Goal: Task Accomplishment & Management: Manage account settings

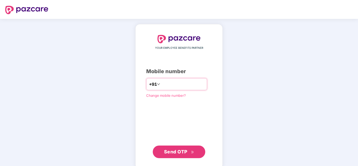
click at [169, 86] on input "number" at bounding box center [182, 84] width 43 height 8
type input "**********"
click at [183, 153] on span "Send OTP" at bounding box center [175, 152] width 23 height 6
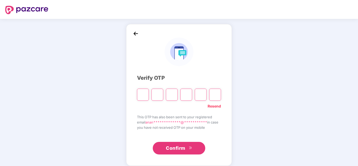
paste input "*"
type input "*"
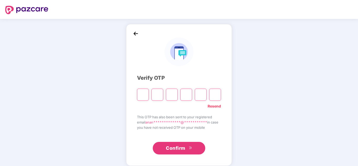
type input "*"
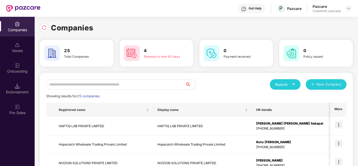
click at [83, 85] on input "text" at bounding box center [115, 84] width 139 height 11
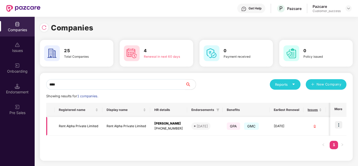
type input "****"
click at [337, 122] on img at bounding box center [338, 124] width 7 height 7
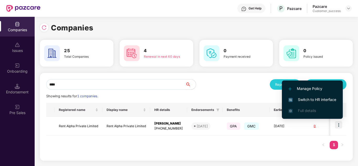
click at [312, 102] on span "Switch to HR interface" at bounding box center [313, 100] width 48 height 6
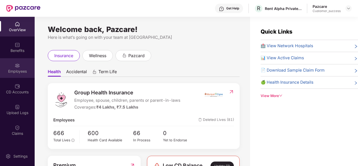
click at [19, 70] on div "Employees" at bounding box center [17, 71] width 35 height 5
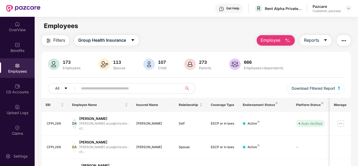
click at [99, 89] on input "text" at bounding box center [128, 89] width 94 height 8
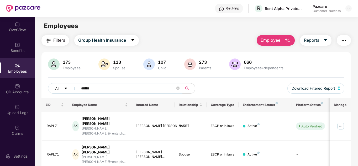
type input "******"
click at [340, 123] on img at bounding box center [341, 126] width 8 height 8
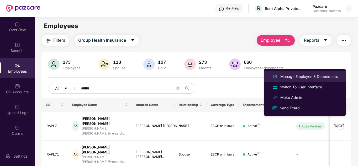
click at [299, 77] on div "Manage Employee & Dependents" at bounding box center [309, 77] width 60 height 6
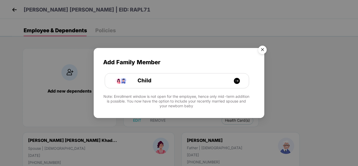
click at [264, 51] on img "Close" at bounding box center [262, 50] width 15 height 15
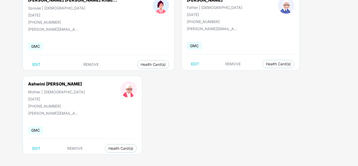
scroll to position [142, 0]
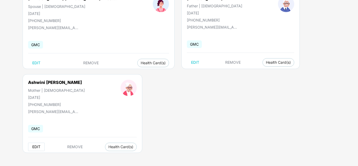
click at [35, 148] on span "EDIT" at bounding box center [36, 147] width 8 height 4
select select "******"
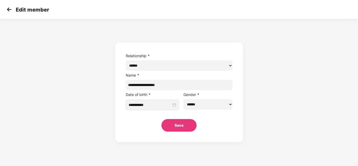
scroll to position [0, 0]
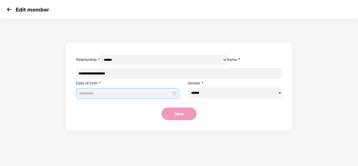
click at [155, 96] on input at bounding box center [125, 94] width 92 height 6
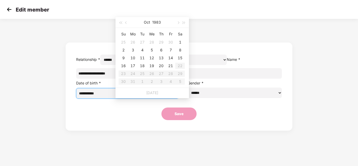
type input "**********"
click at [126, 23] on span "button" at bounding box center [126, 23] width 3 height 3
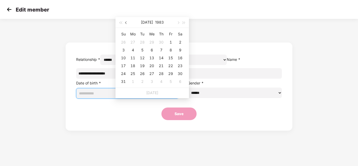
click at [126, 23] on span "button" at bounding box center [126, 23] width 3 height 3
click at [146, 22] on button "Apr" at bounding box center [147, 22] width 6 height 11
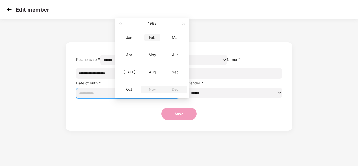
type input "**********"
click at [119, 24] on button "button" at bounding box center [121, 23] width 6 height 11
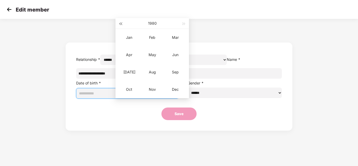
click at [119, 24] on button "button" at bounding box center [121, 23] width 6 height 11
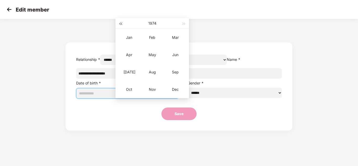
click at [119, 24] on button "button" at bounding box center [121, 23] width 6 height 11
type input "**********"
click at [127, 37] on div "Jan" at bounding box center [129, 37] width 16 height 6
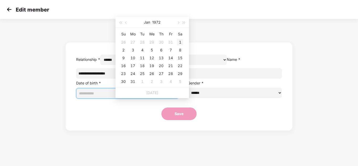
type input "**********"
click at [179, 42] on div "1" at bounding box center [180, 42] width 6 height 6
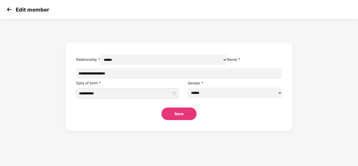
click at [181, 120] on button "Save" at bounding box center [178, 114] width 35 height 13
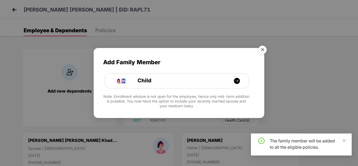
click at [264, 50] on img "Close" at bounding box center [262, 50] width 15 height 15
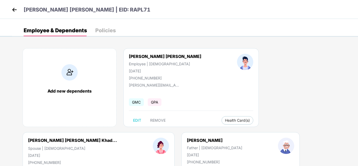
click at [15, 10] on img at bounding box center [15, 10] width 8 height 8
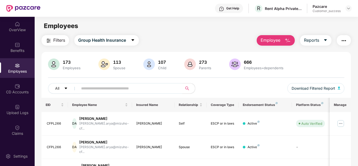
click at [231, 85] on div "All Download Filtered Report" at bounding box center [196, 90] width 297 height 15
click at [116, 87] on input "text" at bounding box center [128, 89] width 94 height 8
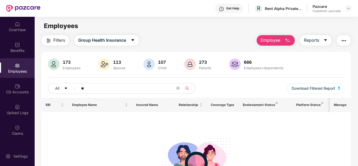
type input "*"
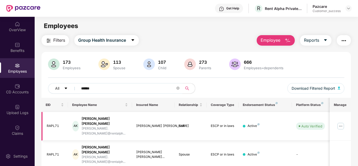
type input "******"
click at [338, 122] on img at bounding box center [341, 126] width 8 height 8
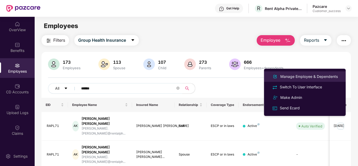
click at [298, 76] on div "Manage Employee & Dependents" at bounding box center [309, 77] width 60 height 6
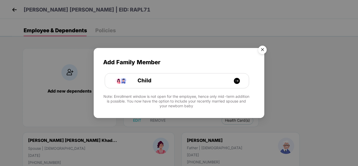
click at [260, 49] on img "Close" at bounding box center [262, 50] width 15 height 15
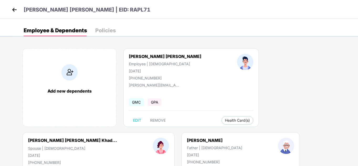
click at [14, 8] on img at bounding box center [15, 10] width 8 height 8
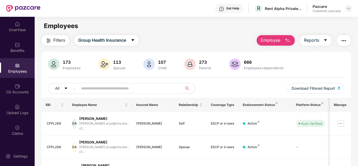
click at [347, 6] on div at bounding box center [348, 8] width 6 height 6
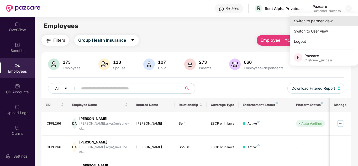
click at [323, 20] on div "Switch to partner view" at bounding box center [324, 21] width 68 height 10
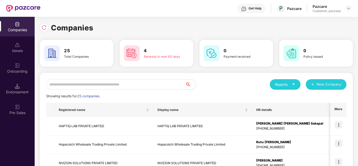
click at [112, 86] on input "text" at bounding box center [115, 84] width 139 height 11
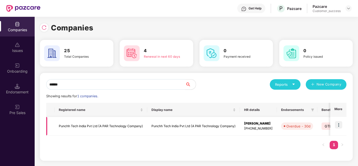
type input "******"
click at [342, 126] on img at bounding box center [338, 124] width 7 height 7
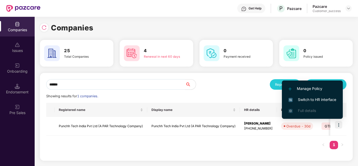
click at [310, 99] on span "Switch to HR interface" at bounding box center [313, 100] width 48 height 6
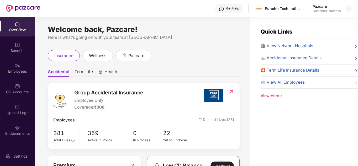
click at [176, 75] on ul "Accidental Term Life Health" at bounding box center [144, 71] width 192 height 11
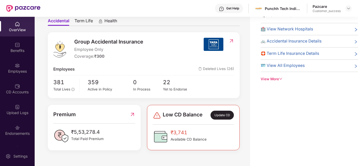
scroll to position [3, 0]
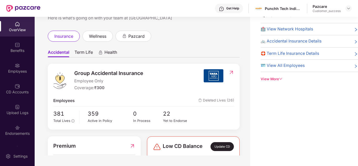
click at [81, 53] on span "Term Life" at bounding box center [84, 54] width 18 height 8
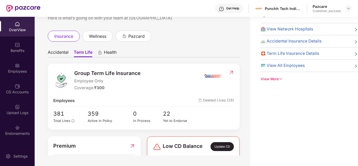
click at [54, 51] on span "Accidental" at bounding box center [58, 54] width 21 height 8
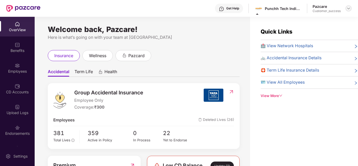
click at [349, 5] on div at bounding box center [348, 8] width 6 height 6
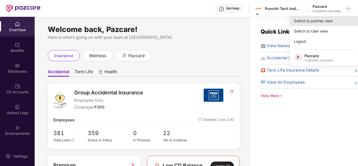
click at [329, 20] on div "Switch to partner view" at bounding box center [324, 21] width 68 height 10
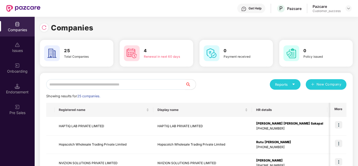
click at [66, 83] on input "text" at bounding box center [115, 84] width 139 height 11
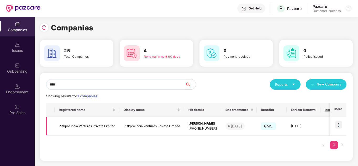
type input "****"
click at [342, 128] on img at bounding box center [338, 124] width 7 height 7
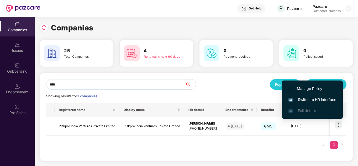
click at [310, 89] on span "Manage Policy" at bounding box center [313, 89] width 48 height 6
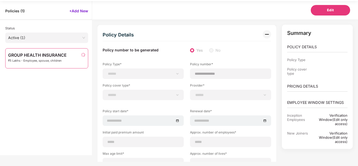
select select "**********"
select select "*"
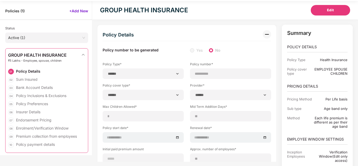
select select "**********"
type input "**********"
select select "**********"
type input "**********"
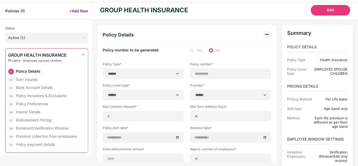
type input "**"
type input "***"
type input "*"
type input "**"
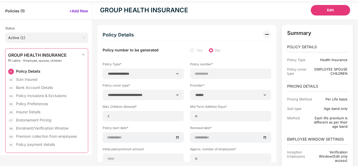
select select "*****"
type input "******"
type input "**********"
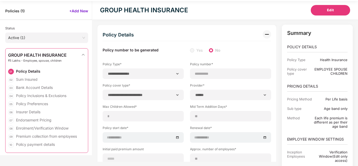
select select "******"
type input "********"
select select "********"
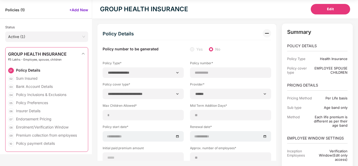
select select "********"
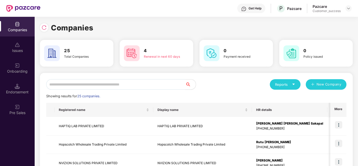
click at [123, 83] on input "text" at bounding box center [115, 84] width 139 height 11
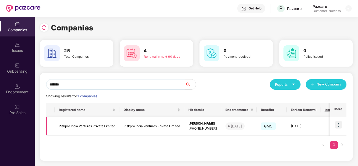
type input "*******"
click at [340, 122] on img at bounding box center [338, 124] width 7 height 7
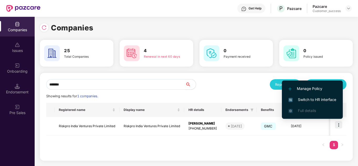
click at [313, 101] on span "Switch to HR interface" at bounding box center [313, 100] width 48 height 6
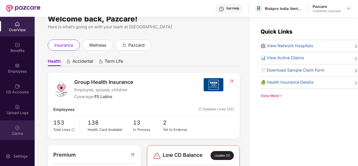
click at [9, 127] on div "Claims" at bounding box center [17, 130] width 35 height 20
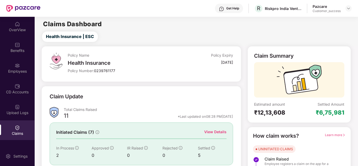
click at [221, 133] on div "View Details" at bounding box center [215, 132] width 22 height 6
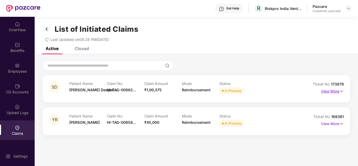
click at [331, 92] on p "View More" at bounding box center [332, 90] width 23 height 7
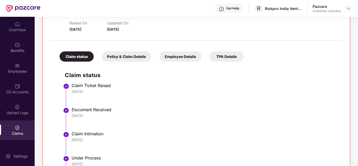
scroll to position [63, 0]
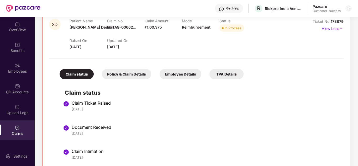
click at [227, 76] on div "TPA Details" at bounding box center [226, 74] width 34 height 10
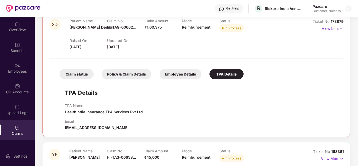
click at [205, 104] on div "TPA Name HealthIndia Insurance TPA Services Pvt Ltd" at bounding box center [202, 109] width 274 height 12
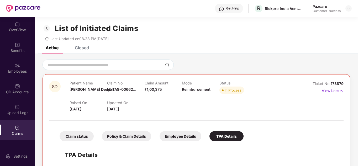
scroll to position [0, 0]
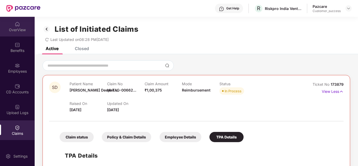
click at [7, 29] on div "OverView" at bounding box center [17, 29] width 35 height 5
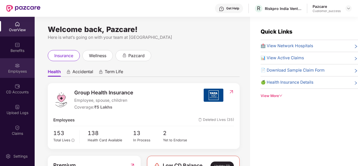
click at [13, 71] on div "Employees" at bounding box center [17, 71] width 35 height 5
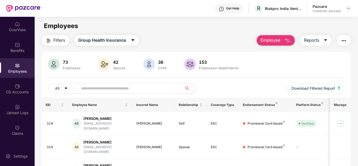
click at [91, 85] on input "text" at bounding box center [128, 89] width 94 height 8
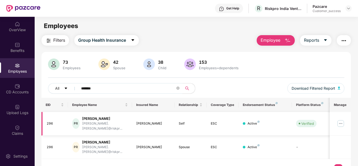
type input "*******"
click at [338, 123] on img at bounding box center [341, 123] width 8 height 8
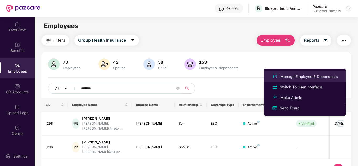
click at [305, 78] on div "Manage Employee & Dependents" at bounding box center [309, 77] width 60 height 6
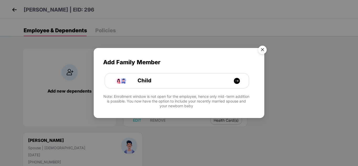
click at [266, 46] on img "Close" at bounding box center [262, 50] width 15 height 15
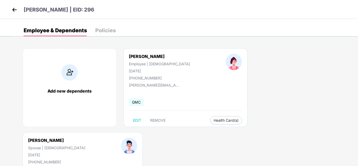
click at [193, 43] on div "Add new dependents Pranoti Ramdham Employee | Female 28 Oct 1997 +917972555315 …" at bounding box center [185, 132] width 346 height 184
click at [210, 123] on button "Health Card(s)" at bounding box center [226, 120] width 32 height 8
click at [210, 135] on li "Health Insurance(ESC)" at bounding box center [211, 131] width 52 height 8
click at [16, 9] on img at bounding box center [15, 10] width 8 height 8
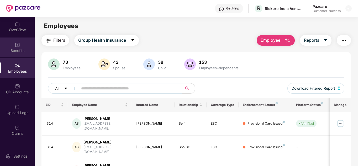
click at [13, 47] on div "Benefits" at bounding box center [17, 48] width 35 height 20
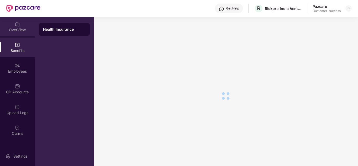
click at [13, 25] on div "OverView" at bounding box center [17, 27] width 35 height 20
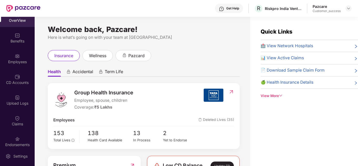
scroll to position [11, 0]
click at [154, 35] on div "Here is what’s going on with your team at [GEOGRAPHIC_DATA]" at bounding box center [144, 37] width 192 height 7
click at [6, 59] on div "Employees" at bounding box center [17, 60] width 35 height 5
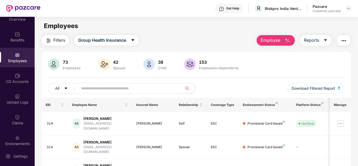
click at [98, 85] on input "text" at bounding box center [128, 89] width 94 height 8
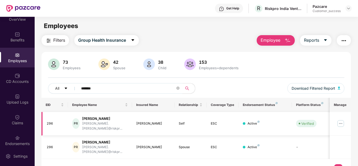
type input "*******"
click at [344, 120] on img at bounding box center [341, 123] width 8 height 8
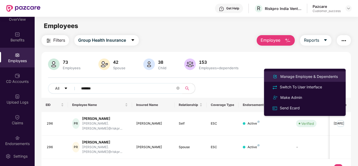
click at [299, 76] on div "Manage Employee & Dependents" at bounding box center [309, 77] width 60 height 6
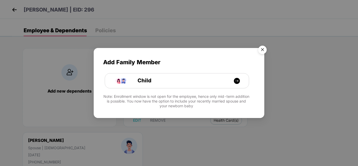
click at [262, 51] on img "Close" at bounding box center [262, 50] width 15 height 15
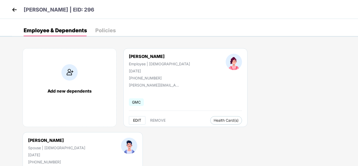
click at [141, 120] on span "EDIT" at bounding box center [137, 120] width 8 height 4
select select "******"
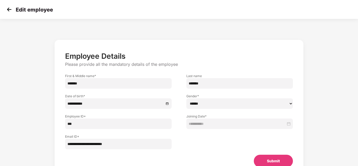
click at [94, 82] on input "*******" at bounding box center [118, 83] width 107 height 11
type input "**********"
click at [215, 82] on input "*******" at bounding box center [239, 83] width 107 height 11
type input "*"
type input "********"
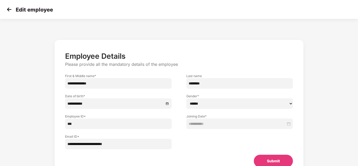
click at [196, 54] on p "Employee Details" at bounding box center [179, 56] width 228 height 9
click at [322, 100] on div "**********" at bounding box center [179, 114] width 298 height 154
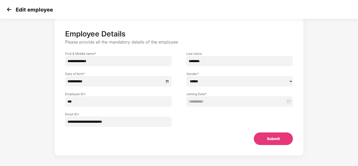
scroll to position [25, 0]
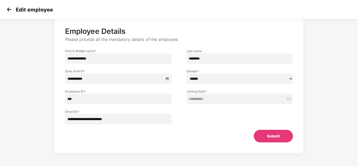
click at [266, 133] on button "Submit" at bounding box center [273, 136] width 39 height 13
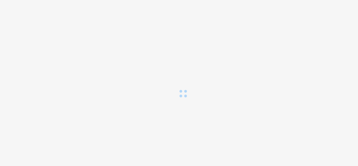
scroll to position [0, 0]
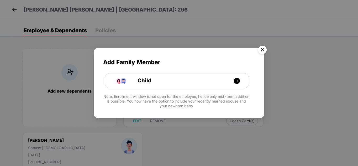
click at [263, 51] on img "Close" at bounding box center [262, 50] width 15 height 15
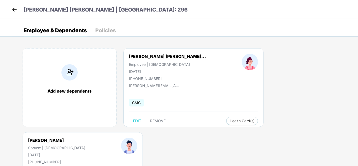
click at [14, 9] on img at bounding box center [15, 10] width 8 height 8
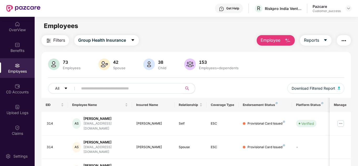
click at [107, 86] on input "text" at bounding box center [128, 89] width 94 height 8
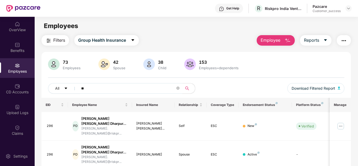
type input "*"
type input "*******"
click at [342, 123] on img at bounding box center [341, 126] width 8 height 8
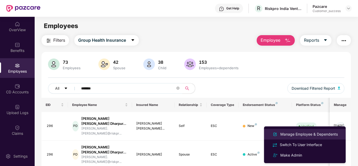
click at [312, 134] on div "Manage Employee & Dependents" at bounding box center [309, 135] width 60 height 6
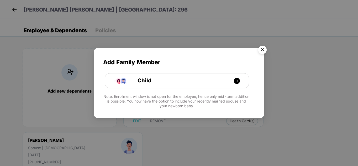
click at [265, 50] on img "Close" at bounding box center [262, 50] width 15 height 15
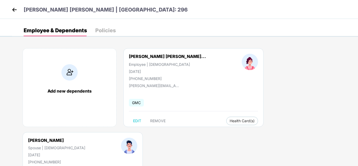
click at [13, 8] on img at bounding box center [15, 10] width 8 height 8
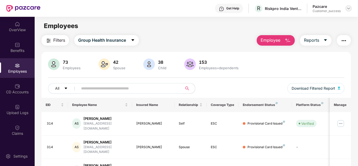
click at [347, 8] on img at bounding box center [349, 8] width 4 height 4
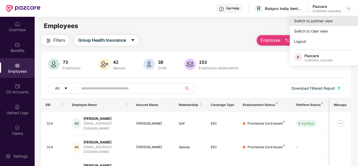
click at [316, 21] on div "Switch to partner view" at bounding box center [324, 21] width 68 height 10
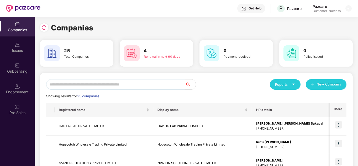
click at [97, 85] on input "text" at bounding box center [115, 84] width 139 height 11
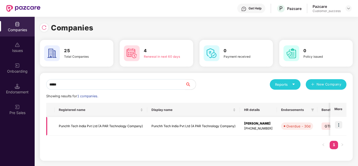
type input "*****"
click at [340, 121] on img at bounding box center [338, 124] width 7 height 7
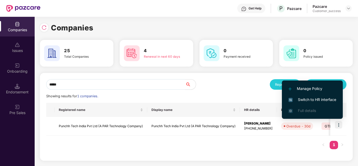
click at [310, 96] on li "Switch to HR interface" at bounding box center [312, 99] width 61 height 11
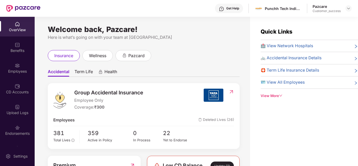
click at [161, 89] on div "Group Accidental Insurance Employee Only Coverage: ₹300" at bounding box center [128, 100] width 150 height 22
click at [15, 86] on img at bounding box center [17, 86] width 5 height 5
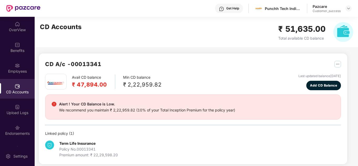
click at [210, 81] on div "Avail CD balance ₹ 47,894.00 Min CD balance ₹ 2,22,959.82 Last updated balance …" at bounding box center [193, 82] width 296 height 17
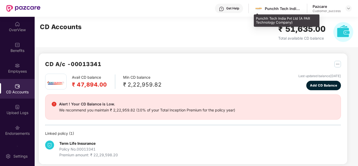
click at [295, 7] on div "Punchh Tech India Pvt Ltd (A PAR Technology Company)" at bounding box center [283, 8] width 37 height 5
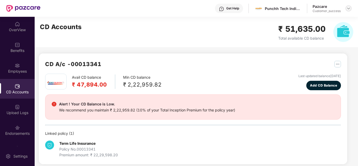
click at [348, 5] on div at bounding box center [348, 8] width 6 height 6
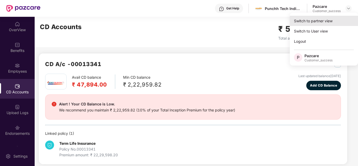
click at [324, 20] on div "Switch to partner view" at bounding box center [324, 21] width 68 height 10
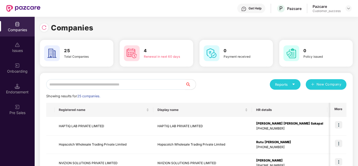
click at [90, 86] on input "text" at bounding box center [115, 84] width 139 height 11
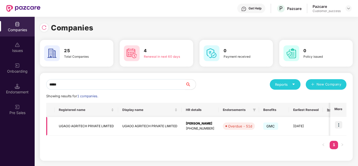
type input "*****"
click at [340, 125] on img at bounding box center [338, 124] width 7 height 7
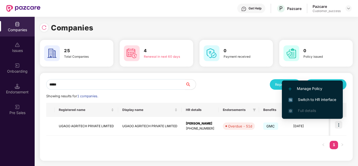
click at [322, 99] on span "Switch to HR interface" at bounding box center [313, 100] width 48 height 6
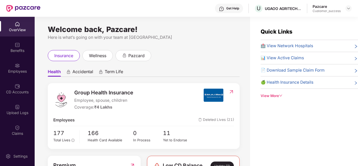
scroll to position [17, 0]
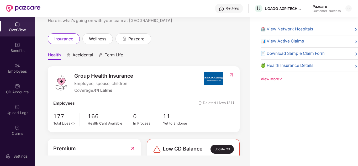
click at [212, 57] on ul "Health Accidental Term Life" at bounding box center [144, 55] width 192 height 11
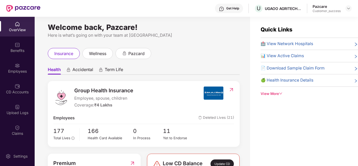
scroll to position [0, 0]
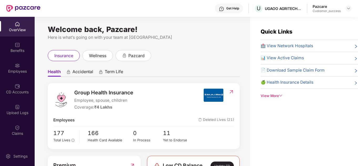
click at [172, 59] on div "insurance wellness pazcard" at bounding box center [144, 55] width 192 height 11
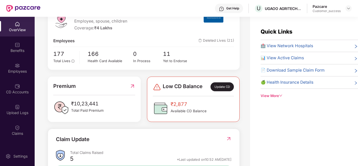
scroll to position [116, 0]
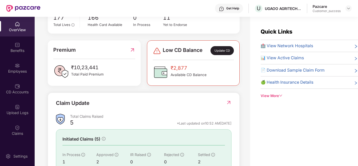
click at [141, 98] on div "Claim Update Total Claims Raised 5 *Last updated on 10:52 AM, 10 Oct 2025 Initi…" at bounding box center [144, 146] width 192 height 106
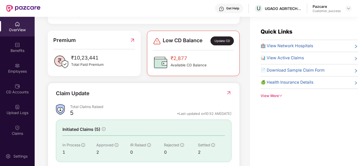
scroll to position [126, 0]
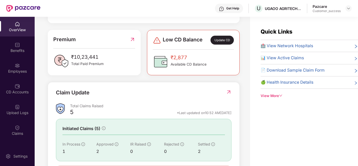
click at [122, 81] on div "Group Health Insurance Employee, spouse, children Coverage: ₹4 Lakhs Employees …" at bounding box center [144, 72] width 192 height 230
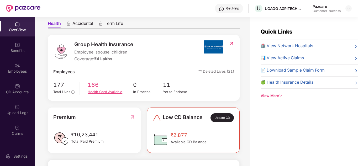
scroll to position [0, 0]
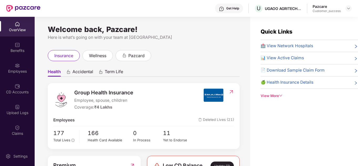
click at [190, 32] on div "Welcome back, Pazcare! Here is what’s going on with your team at [GEOGRAPHIC_DA…" at bounding box center [144, 33] width 192 height 13
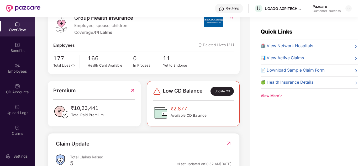
scroll to position [84, 0]
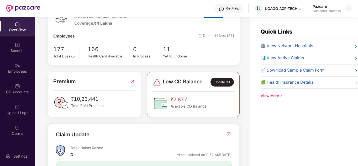
click at [241, 58] on div "Welcome back, Pazcare! Here is what’s going on with your team at Pazcare insura…" at bounding box center [143, 95] width 216 height 156
click at [218, 117] on div "Low CD Balance Update CD ₹2,877 Available CD Balance" at bounding box center [193, 94] width 93 height 45
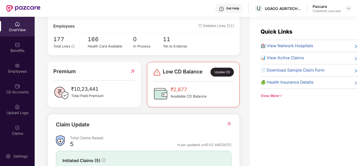
scroll to position [95, 0]
click at [134, 109] on div "Group Health Insurance Employee, spouse, children Coverage: ₹4 Lakhs Employees …" at bounding box center [144, 104] width 192 height 230
click at [145, 94] on div "Low CD Balance Update CD ₹2,877 Available CD Balance" at bounding box center [193, 83] width 99 height 45
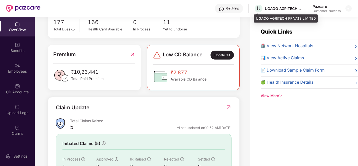
scroll to position [126, 0]
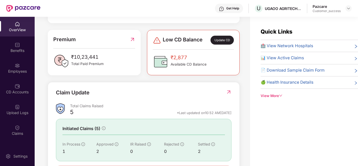
click at [222, 39] on div "Update CD" at bounding box center [222, 40] width 23 height 9
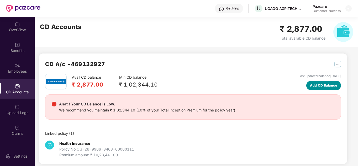
click at [317, 86] on span "Add CD Balance" at bounding box center [323, 85] width 27 height 5
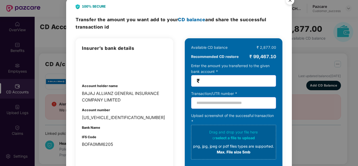
scroll to position [20, 0]
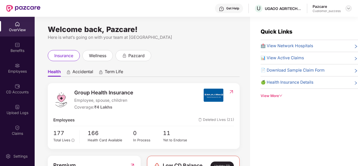
click at [349, 8] on img at bounding box center [349, 8] width 4 height 4
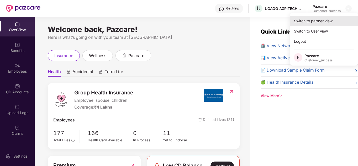
click at [317, 22] on div "Switch to partner view" at bounding box center [324, 21] width 68 height 10
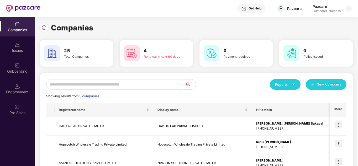
click at [88, 88] on input "text" at bounding box center [115, 84] width 139 height 11
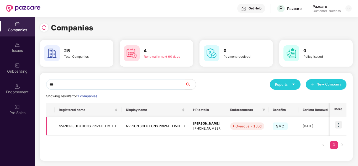
type input "***"
click at [341, 123] on img at bounding box center [338, 124] width 7 height 7
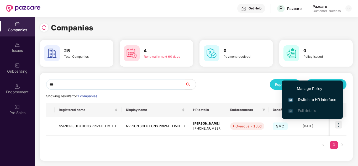
click at [314, 98] on span "Switch to HR interface" at bounding box center [313, 100] width 48 height 6
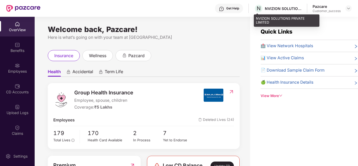
click at [268, 10] on div "NVIZION SOLUTIONS PRIVATE LIMITED" at bounding box center [283, 8] width 37 height 5
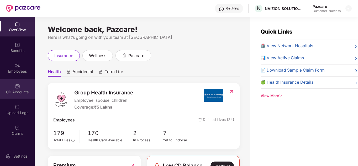
click at [17, 82] on div "CD Accounts" at bounding box center [17, 89] width 35 height 20
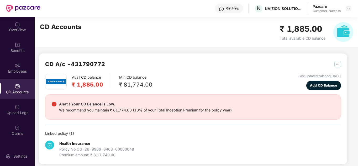
click at [174, 32] on div "CD Accounts ₹ 1,885.00 Total available CD balance" at bounding box center [197, 32] width 324 height 30
click at [349, 8] on img at bounding box center [349, 8] width 4 height 4
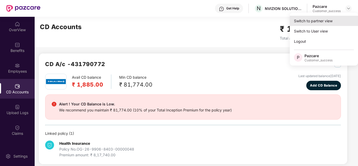
click at [319, 21] on div "Switch to partner view" at bounding box center [324, 21] width 68 height 10
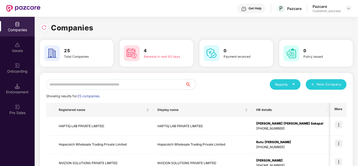
click at [118, 82] on input "text" at bounding box center [115, 84] width 139 height 11
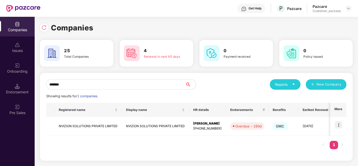
type input "*******"
click at [144, 128] on td "NVIZION SOLUTIONS PRIVATE LIMITED" at bounding box center [155, 126] width 67 height 19
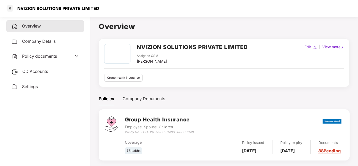
click at [69, 56] on div "Policy documents" at bounding box center [45, 56] width 67 height 7
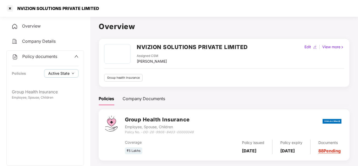
click at [62, 70] on button "Active State" at bounding box center [61, 73] width 34 height 8
click at [61, 92] on span "Archived State" at bounding box center [65, 91] width 30 height 6
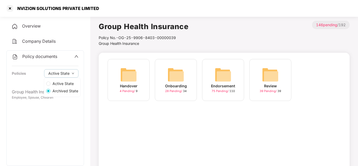
click at [53, 83] on span "Active State" at bounding box center [62, 84] width 25 height 6
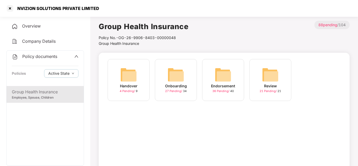
click at [145, 131] on div "Handover 4 Pending / 9 Onboarding 27 Pending / 34 Endorsement 36 Pending / 40 R…" at bounding box center [224, 125] width 251 height 144
click at [130, 99] on div "Handover 4 Pending / 9" at bounding box center [129, 80] width 42 height 42
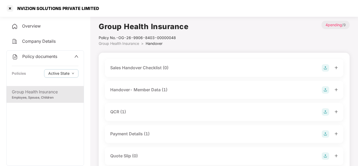
click at [217, 39] on div "Group Health Insurance Policy No.- OG-26-9906-8403-00000048 Group Health Insura…" at bounding box center [224, 34] width 251 height 26
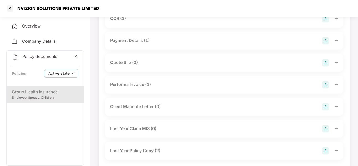
scroll to position [104, 0]
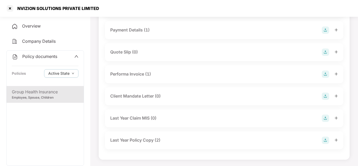
click at [334, 141] on icon "plus" at bounding box center [336, 140] width 4 height 4
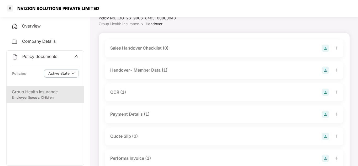
scroll to position [0, 0]
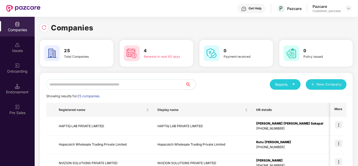
click at [87, 85] on input "text" at bounding box center [115, 84] width 139 height 11
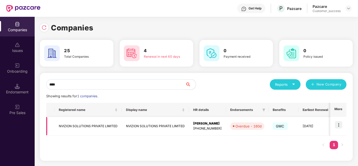
type input "****"
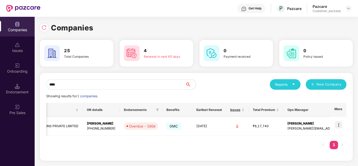
scroll to position [0, 1]
drag, startPoint x: 174, startPoint y: 124, endPoint x: 211, endPoint y: 142, distance: 40.7
click at [211, 142] on div "Registered name Display name HR details Endorsements Benefits Earliest Renewal …" at bounding box center [196, 129] width 300 height 52
click at [339, 127] on img at bounding box center [338, 124] width 7 height 7
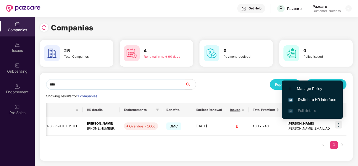
click at [316, 99] on span "Switch to HR interface" at bounding box center [313, 100] width 48 height 6
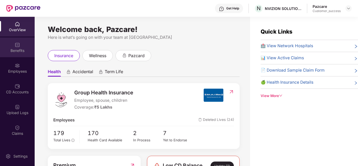
click at [27, 43] on div "Benefits" at bounding box center [17, 48] width 35 height 20
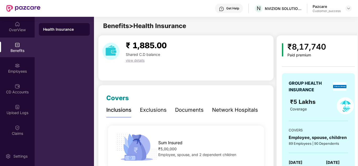
click at [174, 66] on div "₹ 1,885.00 Shared C.D balance view details" at bounding box center [186, 58] width 176 height 46
click at [213, 72] on div "₹ 1,885.00 Shared C.D balance view details" at bounding box center [186, 58] width 176 height 46
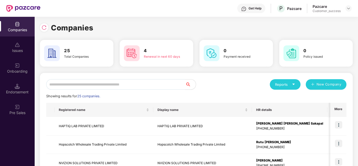
scroll to position [0, 1]
click at [80, 84] on input "text" at bounding box center [115, 84] width 139 height 11
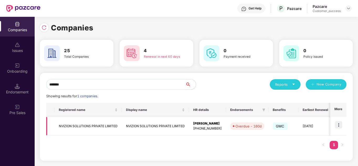
type input "*******"
click at [335, 120] on td at bounding box center [338, 126] width 16 height 19
click at [337, 123] on img at bounding box center [338, 124] width 7 height 7
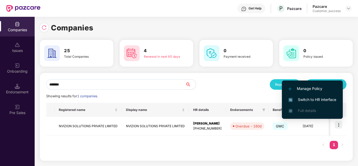
click at [314, 99] on span "Switch to HR interface" at bounding box center [313, 100] width 48 height 6
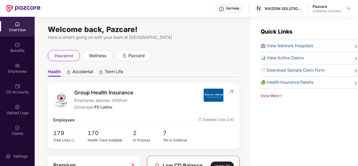
click at [176, 75] on ul "Health Accidental Term Life" at bounding box center [144, 71] width 192 height 11
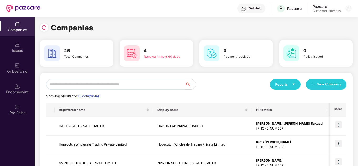
scroll to position [0, 1]
click at [108, 82] on input "text" at bounding box center [115, 84] width 139 height 11
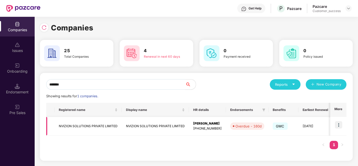
type input "*******"
click at [104, 126] on td "NVIZION SOLUTIONS PRIVATE LIMITED" at bounding box center [88, 126] width 67 height 19
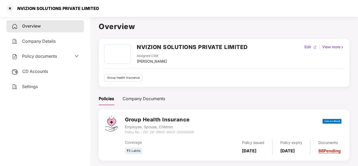
click at [57, 57] on span "Policy documents" at bounding box center [39, 56] width 35 height 5
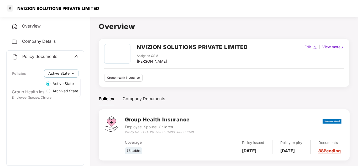
click at [62, 73] on span "Active State" at bounding box center [58, 74] width 21 height 6
click at [63, 90] on span "Archived State" at bounding box center [65, 91] width 30 height 6
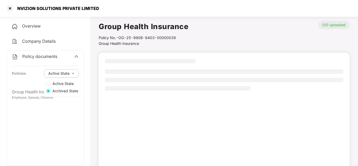
click at [54, 82] on span "Active State" at bounding box center [62, 84] width 25 height 6
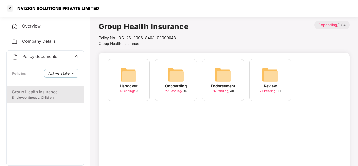
click at [138, 95] on div "Handover 4 Pending / 9" at bounding box center [129, 80] width 42 height 42
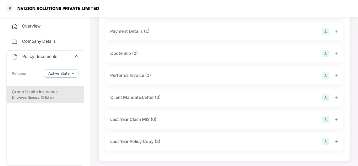
scroll to position [104, 0]
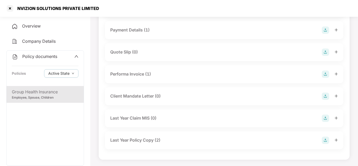
click at [336, 141] on icon "plus" at bounding box center [336, 140] width 4 height 4
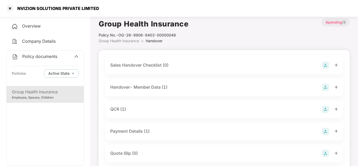
scroll to position [0, 0]
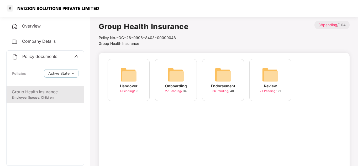
click at [177, 80] on img at bounding box center [175, 74] width 17 height 17
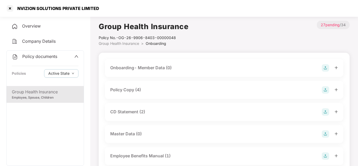
click at [212, 38] on div "Group Health Insurance Policy No.- OG-26-9906-8403-00000048 Group Health Insura…" at bounding box center [224, 34] width 251 height 26
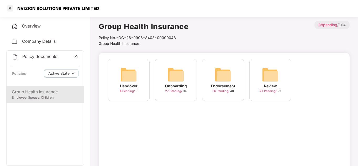
click at [130, 87] on div "Handover" at bounding box center [129, 86] width 18 height 6
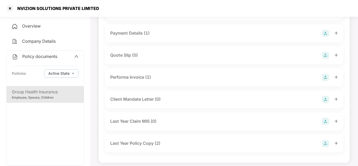
scroll to position [104, 0]
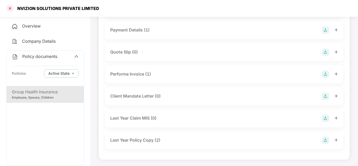
click at [13, 10] on div at bounding box center [10, 8] width 8 height 8
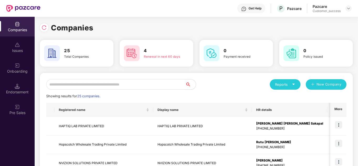
click at [214, 86] on div "Reports New Company" at bounding box center [271, 84] width 150 height 11
click at [227, 87] on div "Reports New Company" at bounding box center [271, 84] width 150 height 11
click at [125, 84] on input "text" at bounding box center [115, 84] width 139 height 11
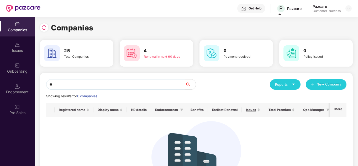
type input "*"
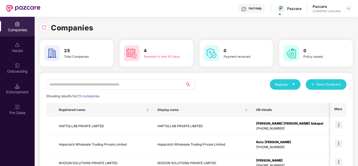
click at [101, 88] on input "text" at bounding box center [115, 84] width 139 height 11
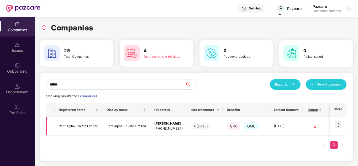
type input "******"
click at [345, 125] on td at bounding box center [338, 126] width 16 height 19
click at [340, 125] on img at bounding box center [338, 124] width 7 height 7
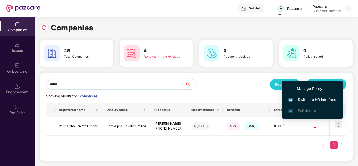
click at [311, 97] on span "Switch to HR interface" at bounding box center [313, 100] width 48 height 6
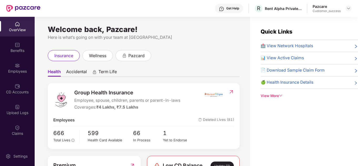
click at [183, 71] on ul "Health Accidental Term Life" at bounding box center [144, 71] width 192 height 11
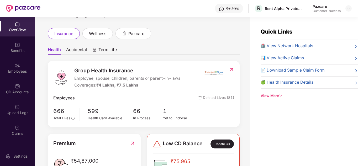
scroll to position [21, 0]
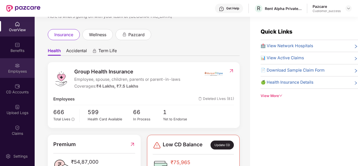
click at [18, 69] on div "Employees" at bounding box center [17, 71] width 35 height 5
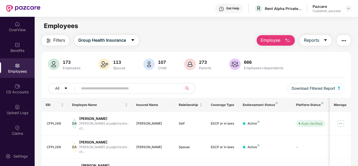
click at [280, 44] on button "Employee" at bounding box center [276, 40] width 38 height 11
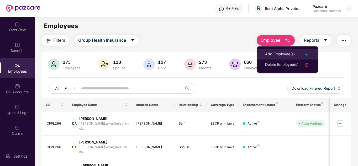
click at [286, 57] on div "Add Employee(s)" at bounding box center [280, 54] width 30 height 6
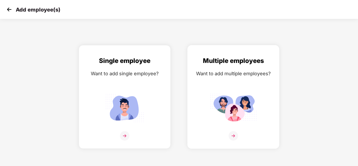
click at [238, 135] on img at bounding box center [233, 135] width 9 height 9
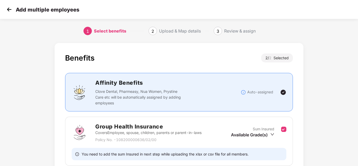
click at [145, 50] on div "Benefits 2 / 2 Selected Affinity Benefits Clove Dental, Pharmeasy, Nua Women, P…" at bounding box center [179, 139] width 249 height 192
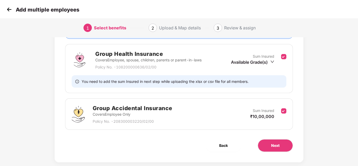
scroll to position [72, 0]
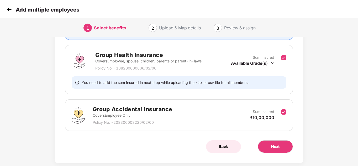
click at [230, 148] on button "Back" at bounding box center [223, 146] width 35 height 13
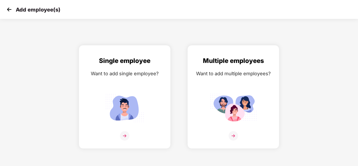
click at [2, 7] on div "Add employee(s)" at bounding box center [179, 9] width 358 height 19
click at [6, 7] on img at bounding box center [9, 10] width 8 height 8
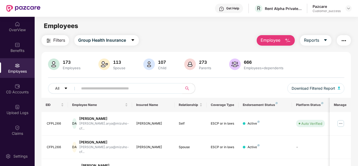
click at [277, 37] on span "Employee" at bounding box center [271, 40] width 20 height 7
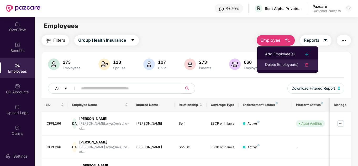
click at [282, 63] on div "Delete Employee(s)" at bounding box center [281, 65] width 33 height 6
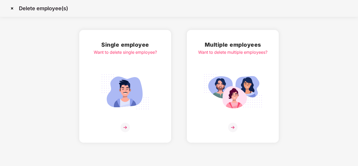
click at [231, 128] on img at bounding box center [232, 127] width 9 height 9
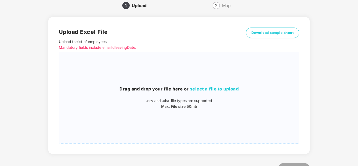
scroll to position [23, 0]
click at [261, 35] on span "Download sample sheet" at bounding box center [272, 32] width 43 height 5
click at [164, 29] on h2 "Upload Excel File" at bounding box center [149, 32] width 180 height 9
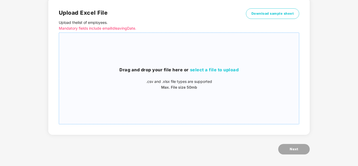
scroll to position [44, 0]
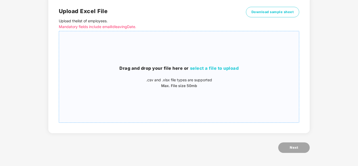
click at [204, 67] on span "select a file to upload" at bounding box center [214, 68] width 49 height 5
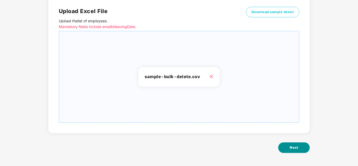
click at [291, 149] on span "Next" at bounding box center [294, 147] width 8 height 5
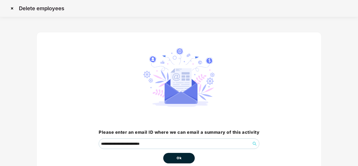
click at [188, 156] on button "Ok" at bounding box center [179, 158] width 32 height 11
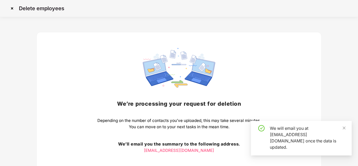
click at [282, 70] on div "We’re processing your request for deletion Depending on the number of contacts …" at bounding box center [178, 114] width 285 height 165
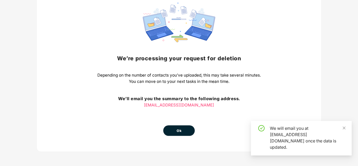
scroll to position [46, 0]
click at [177, 131] on span "Ok" at bounding box center [179, 130] width 5 height 5
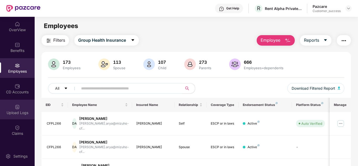
click at [16, 109] on img at bounding box center [17, 106] width 5 height 5
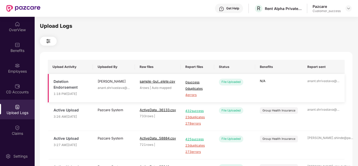
click at [195, 96] on span "4 errors" at bounding box center [197, 95] width 24 height 5
click at [18, 64] on img at bounding box center [17, 65] width 5 height 5
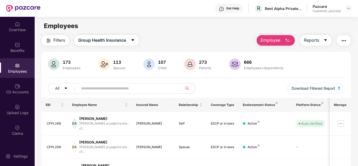
click at [283, 43] on button "Employee" at bounding box center [276, 40] width 38 height 11
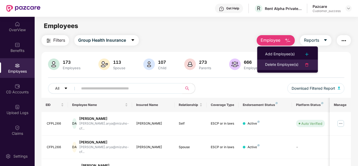
click at [282, 65] on div "Delete Employee(s)" at bounding box center [281, 65] width 33 height 6
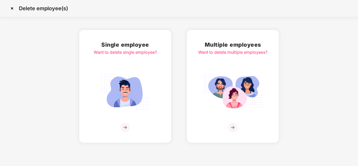
click at [235, 125] on img at bounding box center [232, 127] width 9 height 9
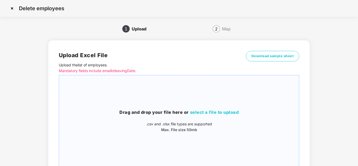
click at [212, 111] on span "select a file to upload" at bounding box center [214, 112] width 49 height 5
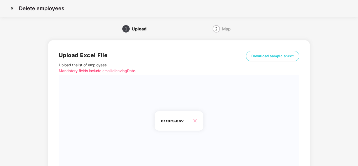
click at [320, 83] on div "1 Upload 2 Map Upload Excel File Upload the list of employees . Mandatory field…" at bounding box center [178, 118] width 285 height 186
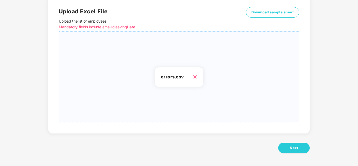
scroll to position [44, 0]
click at [292, 148] on span "Next" at bounding box center [294, 147] width 8 height 5
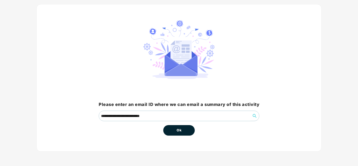
scroll to position [0, 0]
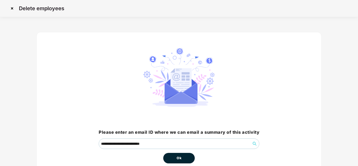
click at [173, 159] on button "Ok" at bounding box center [179, 158] width 32 height 11
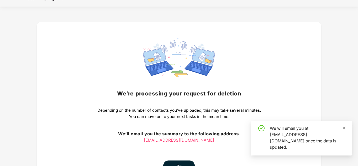
click at [309, 102] on div "We’re processing your request for deletion Depending on the number of contacts …" at bounding box center [178, 104] width 285 height 165
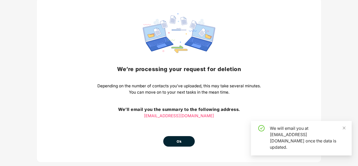
scroll to position [46, 0]
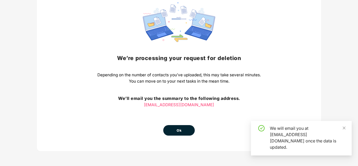
click at [182, 135] on button "Ok" at bounding box center [179, 130] width 32 height 11
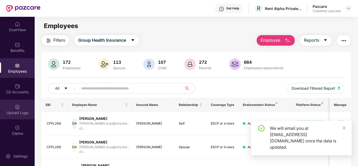
click at [14, 114] on div "Upload Logs" at bounding box center [17, 112] width 35 height 5
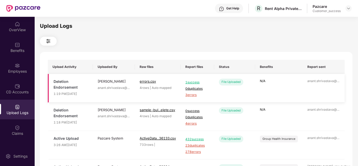
click at [190, 96] on span "3 errors" at bounding box center [197, 95] width 24 height 5
click at [147, 42] on div at bounding box center [196, 41] width 313 height 9
click at [21, 64] on div "Employees" at bounding box center [17, 68] width 35 height 20
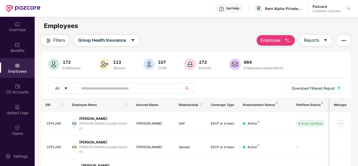
click at [103, 89] on input "text" at bounding box center [128, 89] width 94 height 8
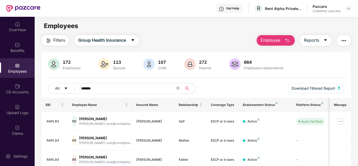
click at [208, 85] on div "All ******* Download Filtered Report" at bounding box center [196, 90] width 297 height 15
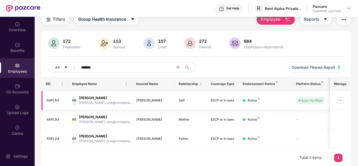
scroll to position [22, 0]
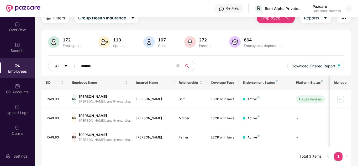
click at [236, 63] on div "All ******* Download Filtered Report" at bounding box center [196, 68] width 297 height 15
click at [106, 98] on div "Ruchika Rana" at bounding box center [105, 96] width 53 height 5
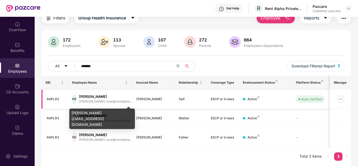
click at [111, 101] on div "ruchika.rana@rentalpha..." at bounding box center [105, 101] width 53 height 5
drag, startPoint x: 72, startPoint y: 113, endPoint x: 121, endPoint y: 112, distance: 49.1
click at [121, 112] on div "ruchika.rana@rentalpha.com" at bounding box center [102, 119] width 66 height 20
copy div "ruchika.rana@rentalpha.com"
click at [87, 107] on div "ruchika.rana@rentalpha.com" at bounding box center [102, 117] width 66 height 24
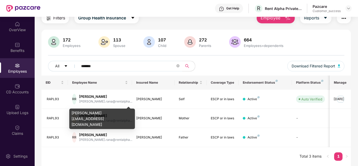
click at [87, 113] on div "ruchika.rana@rentalpha.com" at bounding box center [102, 119] width 66 height 20
drag, startPoint x: 71, startPoint y: 114, endPoint x: 121, endPoint y: 112, distance: 49.9
click at [121, 112] on div "ruchika.rana@rentalpha.com" at bounding box center [102, 119] width 66 height 20
copy div "ruchika.rana@rentalpha.com"
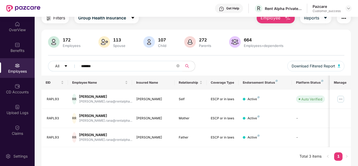
click at [98, 62] on input "*******" at bounding box center [128, 66] width 94 height 8
type input "*"
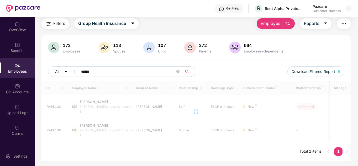
scroll to position [17, 0]
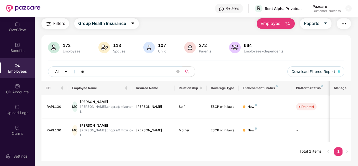
type input "*"
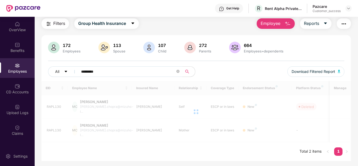
scroll to position [22, 0]
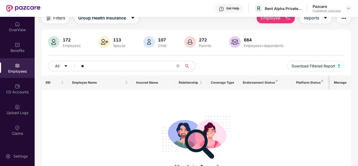
type input "*"
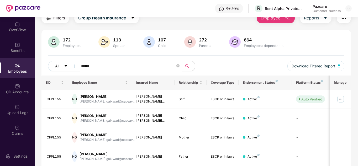
click at [228, 64] on div "All ****** Download Filtered Report" at bounding box center [196, 68] width 297 height 15
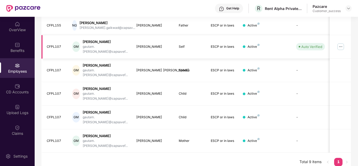
scroll to position [155, 0]
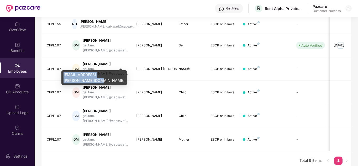
drag, startPoint x: 64, startPoint y: 74, endPoint x: 71, endPoint y: 80, distance: 8.9
click at [71, 80] on div "gautam.munish@capsavefinance.com" at bounding box center [94, 77] width 66 height 15
copy div "gautam.munish@capsavefinance.com"
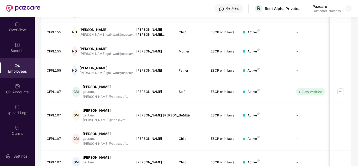
scroll to position [0, 0]
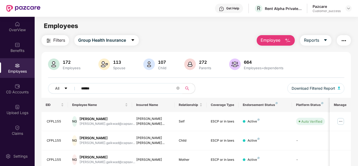
click at [106, 89] on input "******" at bounding box center [128, 89] width 94 height 8
type input "*"
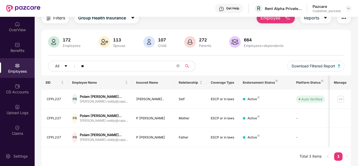
scroll to position [35, 0]
click at [112, 62] on input "**" at bounding box center [128, 66] width 94 height 8
type input "*"
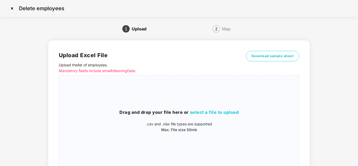
scroll to position [44, 0]
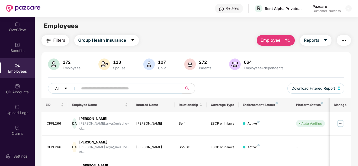
click at [107, 87] on input "text" at bounding box center [128, 89] width 94 height 8
click at [91, 89] on input "text" at bounding box center [128, 89] width 94 height 8
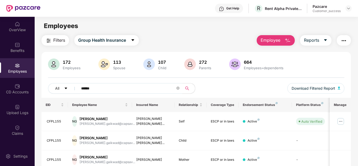
click at [247, 77] on div "172 Employees 113 Spouse 107 Child 272 Parents 664 Employees+dependents All ***…" at bounding box center [196, 78] width 310 height 39
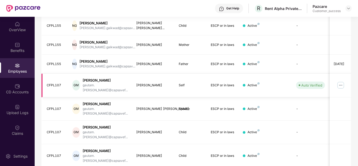
scroll to position [116, 0]
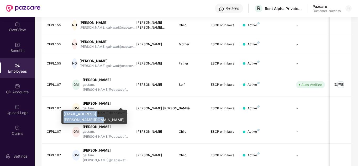
drag, startPoint x: 64, startPoint y: 114, endPoint x: 69, endPoint y: 120, distance: 7.7
click at [69, 120] on div "gautam.munish@capsavefinance.com" at bounding box center [94, 117] width 66 height 15
copy div "gautam.munish@capsavefinance.com"
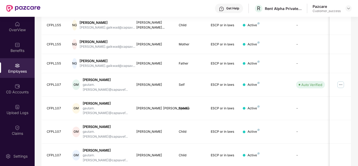
click at [354, 39] on div "Filters Group Health Insurance Employee Reports 172 Employees 113 Spouse 107 Ch…" at bounding box center [196, 65] width 323 height 290
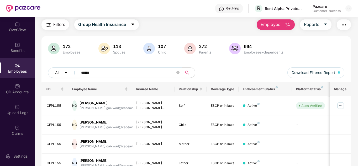
scroll to position [0, 0]
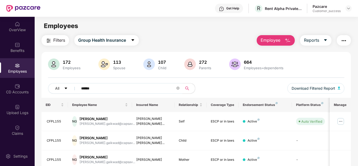
click at [101, 88] on input "******" at bounding box center [128, 89] width 94 height 8
type input "*"
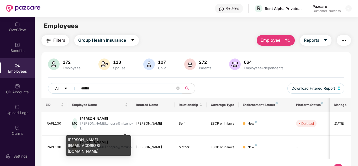
type input "******"
drag, startPoint x: 68, startPoint y: 140, endPoint x: 125, endPoint y: 140, distance: 57.8
click at [125, 140] on div "meghna.chopra@mizuho-ls.co.in" at bounding box center [99, 145] width 66 height 20
copy div "meghna.chopra@mizuho-ls.co.in"
click at [81, 135] on div "meghna.chopra@mizuho-ls.co.in" at bounding box center [99, 144] width 66 height 24
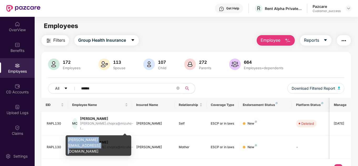
drag, startPoint x: 68, startPoint y: 139, endPoint x: 126, endPoint y: 140, distance: 58.0
click at [126, 140] on div "meghna.chopra@mizuho-ls.co.in" at bounding box center [99, 145] width 66 height 20
copy div "meghna.chopra@mizuho-ls.co.in"
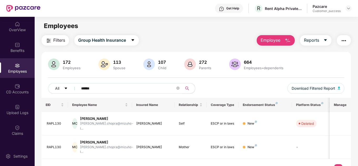
click at [281, 40] on button "Employee" at bounding box center [276, 40] width 38 height 11
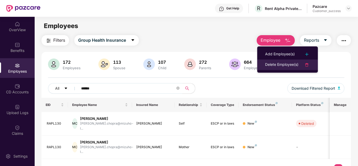
click at [282, 63] on div "Delete Employee(s)" at bounding box center [281, 65] width 33 height 6
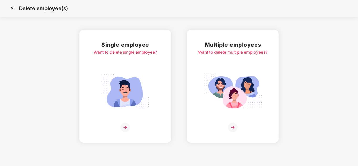
click at [233, 127] on img at bounding box center [232, 127] width 9 height 9
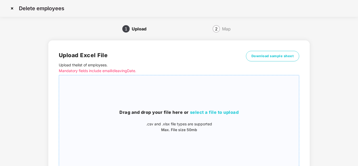
click at [213, 113] on span "select a file to upload" at bounding box center [214, 112] width 49 height 5
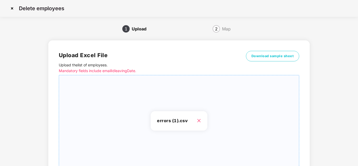
click at [325, 109] on div "1 Upload 2 Map Upload Excel File Upload the list of employees . Mandatory field…" at bounding box center [179, 118] width 342 height 186
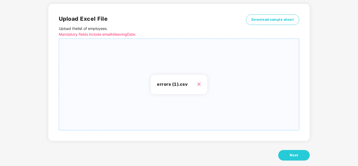
scroll to position [44, 0]
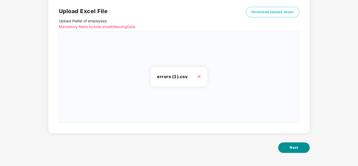
click at [294, 149] on span "Next" at bounding box center [294, 147] width 8 height 5
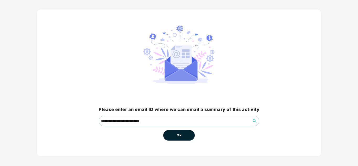
scroll to position [28, 0]
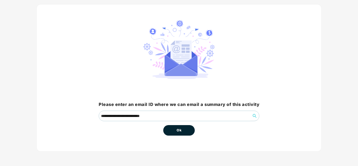
click at [183, 128] on button "Ok" at bounding box center [179, 130] width 32 height 11
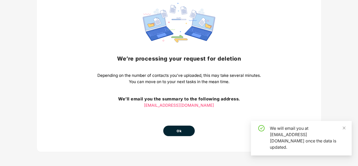
scroll to position [46, 0]
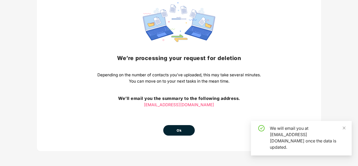
click at [177, 134] on button "Ok" at bounding box center [179, 130] width 32 height 11
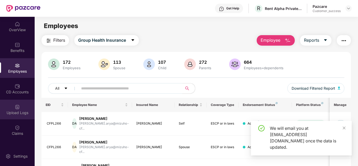
click at [11, 110] on div "Upload Logs" at bounding box center [17, 112] width 35 height 5
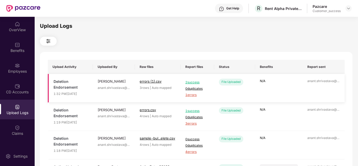
click at [193, 81] on span "2 success" at bounding box center [197, 82] width 24 height 5
click at [193, 96] on span "1 errors" at bounding box center [197, 95] width 24 height 5
click at [113, 49] on div "Upload Logs Upload Activity Uploaded By Raw files Report files Status Benefits …" at bounding box center [196, 90] width 313 height 137
click at [15, 68] on div "Employees" at bounding box center [17, 68] width 35 height 20
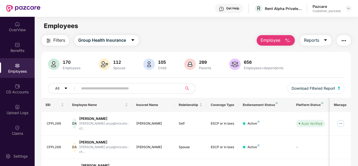
click at [99, 89] on input "text" at bounding box center [128, 89] width 94 height 8
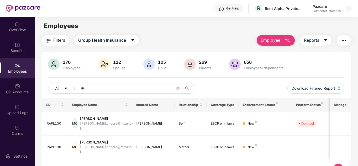
type input "*"
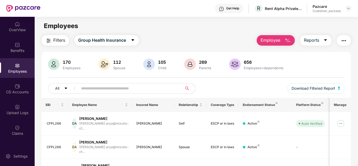
click at [286, 36] on button "Employee" at bounding box center [276, 40] width 38 height 11
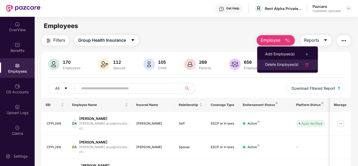
click at [276, 64] on div "Delete Employee(s)" at bounding box center [281, 65] width 33 height 6
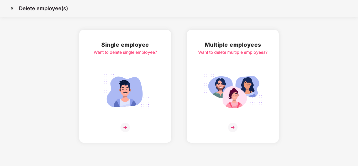
click at [233, 125] on img at bounding box center [232, 127] width 9 height 9
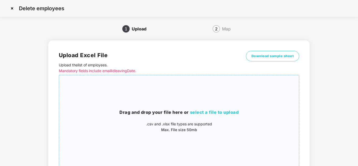
click at [208, 111] on span "select a file to upload" at bounding box center [214, 112] width 49 height 5
click at [222, 115] on h3 "Drag and drop your file here or select a file to upload" at bounding box center [179, 112] width 240 height 7
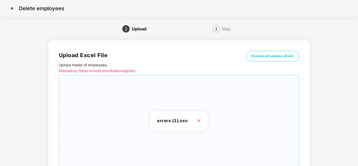
click at [302, 97] on div "Upload Excel File Upload the list of employees . Mandatory fields include email…" at bounding box center [178, 108] width 261 height 137
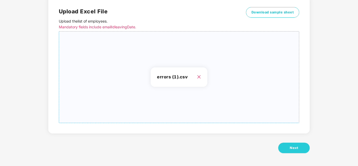
scroll to position [44, 0]
click at [289, 144] on button "Next" at bounding box center [294, 148] width 32 height 11
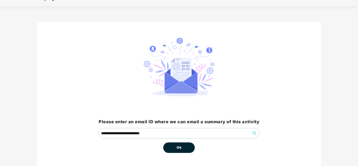
scroll to position [28, 0]
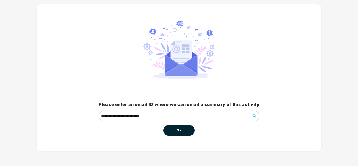
click at [176, 127] on button "Ok" at bounding box center [179, 130] width 32 height 11
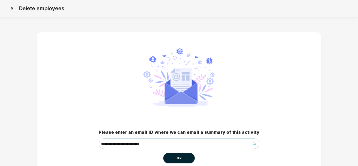
click at [293, 107] on div "**********" at bounding box center [178, 106] width 285 height 148
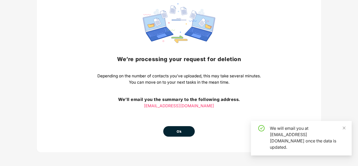
scroll to position [46, 0]
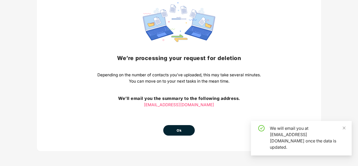
click at [176, 131] on button "Ok" at bounding box center [179, 130] width 32 height 11
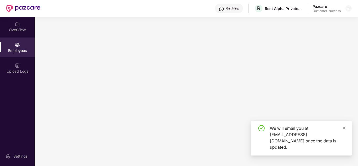
scroll to position [0, 0]
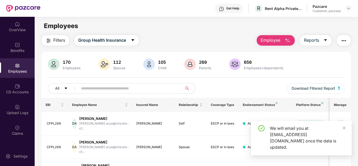
click at [16, 106] on img at bounding box center [17, 106] width 5 height 5
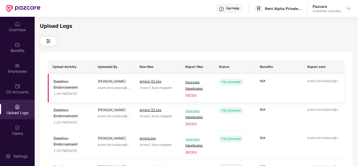
click at [189, 95] on span "2 errors" at bounding box center [197, 95] width 24 height 5
click at [113, 44] on div at bounding box center [196, 41] width 313 height 9
click at [16, 70] on div "Employees" at bounding box center [17, 71] width 35 height 5
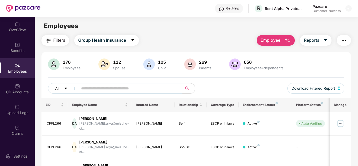
click at [90, 91] on input "text" at bounding box center [128, 89] width 94 height 8
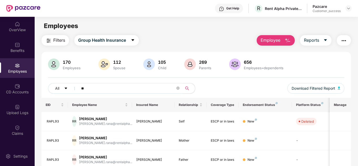
type input "*"
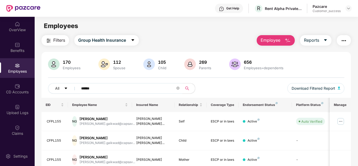
click at [229, 94] on div "All ****** Download Filtered Report" at bounding box center [196, 90] width 297 height 15
drag, startPoint x: 104, startPoint y: 93, endPoint x: 80, endPoint y: 88, distance: 25.0
click at [80, 88] on span "******" at bounding box center [129, 88] width 108 height 11
type input "*"
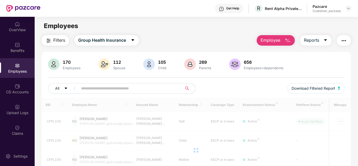
click at [233, 92] on div "All Download Filtered Report" at bounding box center [196, 90] width 297 height 15
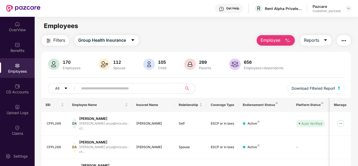
click at [227, 86] on div "All Download Filtered Report" at bounding box center [196, 90] width 297 height 15
click at [273, 34] on main "Employees Filters Group Health Insurance Employee Reports 170 Employees 112 Spo…" at bounding box center [196, 100] width 323 height 166
click at [278, 38] on span "Employee" at bounding box center [271, 40] width 20 height 7
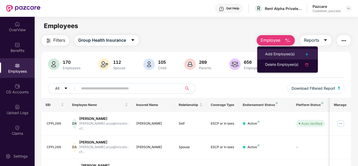
click at [281, 55] on div "Add Employee(s)" at bounding box center [280, 54] width 30 height 6
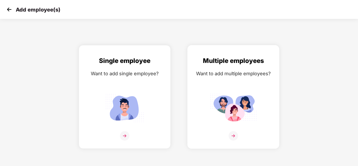
click at [234, 134] on img at bounding box center [233, 135] width 9 height 9
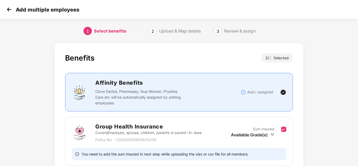
click at [324, 96] on div "Benefits 2 / 2 Selected Affinity Benefits Clove Dental, Pharmeasy, Nua Women, P…" at bounding box center [179, 144] width 298 height 208
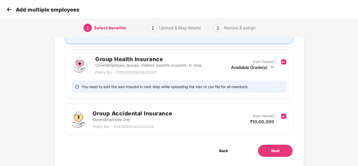
scroll to position [82, 0]
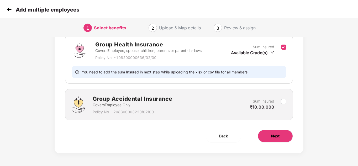
click at [269, 137] on button "Next" at bounding box center [275, 136] width 35 height 13
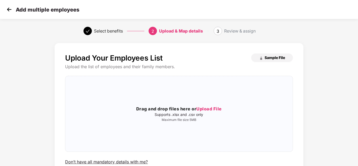
click at [275, 60] on span "Sample File" at bounding box center [275, 57] width 20 height 5
click at [14, 10] on div "Add multiple employees" at bounding box center [42, 10] width 74 height 8
click at [10, 9] on img at bounding box center [9, 10] width 8 height 8
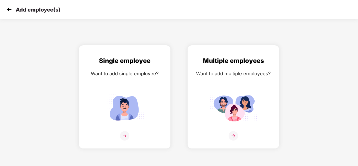
click at [10, 9] on img at bounding box center [9, 10] width 8 height 8
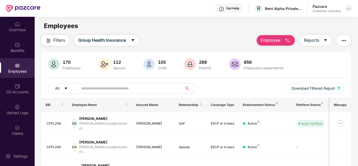
click at [348, 8] on img at bounding box center [349, 8] width 4 height 4
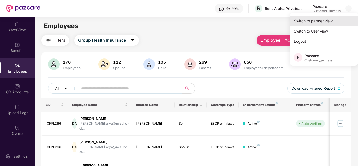
click at [327, 17] on div "Switch to partner view" at bounding box center [324, 21] width 68 height 10
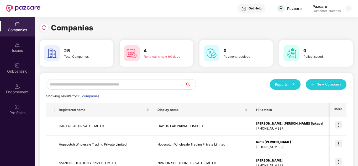
click at [130, 84] on input "text" at bounding box center [115, 84] width 139 height 11
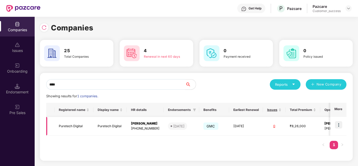
type input "****"
click at [337, 124] on img at bounding box center [338, 124] width 7 height 7
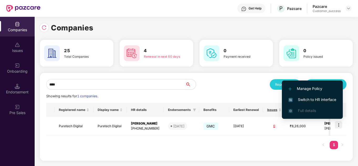
click at [310, 101] on span "Switch to HR interface" at bounding box center [313, 100] width 48 height 6
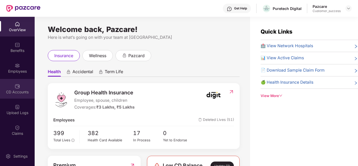
click at [18, 91] on div "CD Accounts" at bounding box center [17, 92] width 35 height 5
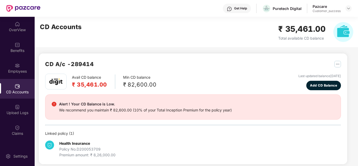
click at [169, 67] on div "CD A/c - 289414" at bounding box center [193, 67] width 296 height 14
click at [217, 52] on div "CD A/c - 289414 Avail CD balance ₹ 35,461.00 Min CD balance ₹ 82,600.00 Last up…" at bounding box center [191, 94] width 313 height 154
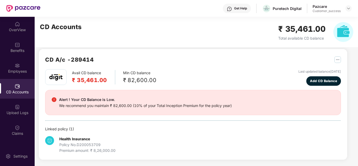
click at [155, 73] on div "Avail CD balance ₹ 35,461.00 Min CD balance ₹ 82,600.00 Last updated balance 27…" at bounding box center [193, 77] width 296 height 17
click at [152, 62] on div "CD A/c - 289414" at bounding box center [193, 62] width 296 height 14
click at [156, 74] on div "Avail CD balance ₹ 35,461.00 Min CD balance ₹ 82,600.00 Last updated balance 27…" at bounding box center [193, 77] width 296 height 17
click at [170, 54] on div "CD A/c - 289414 Avail CD balance ₹ 35,461.00 Min CD balance ₹ 82,600.00 Last up…" at bounding box center [193, 104] width 308 height 111
click at [187, 71] on div "Avail CD balance ₹ 35,461.00 Min CD balance ₹ 82,600.00 Last updated balance 27…" at bounding box center [193, 77] width 296 height 17
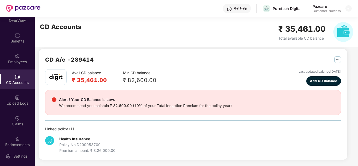
scroll to position [11, 0]
click at [165, 43] on div "CD Accounts ₹ 35,461.00 Total available CD balance" at bounding box center [197, 32] width 324 height 30
click at [20, 128] on div "Claims" at bounding box center [17, 120] width 35 height 20
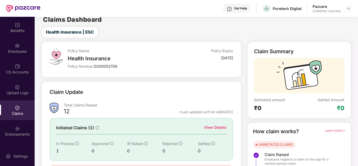
scroll to position [21, 0]
click at [208, 126] on div "View Details" at bounding box center [215, 128] width 22 height 6
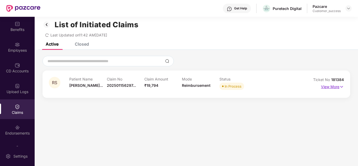
click at [327, 84] on p "View More" at bounding box center [332, 86] width 23 height 7
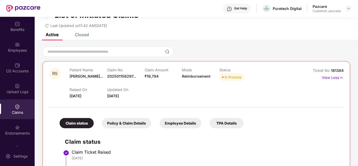
scroll to position [15, 0]
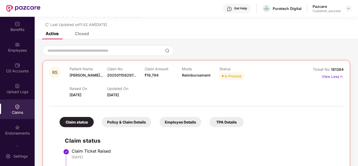
click at [214, 113] on div "Claim status Policy & Claim Details Employee Details TPA Details" at bounding box center [148, 119] width 189 height 15
click at [221, 120] on div "TPA Details" at bounding box center [226, 122] width 34 height 10
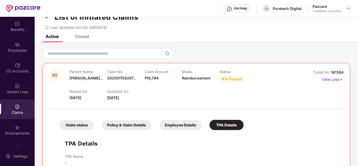
scroll to position [0, 0]
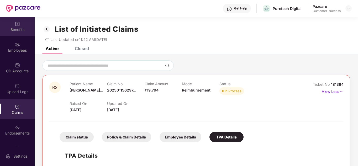
click at [18, 34] on div "Benefits" at bounding box center [17, 27] width 35 height 20
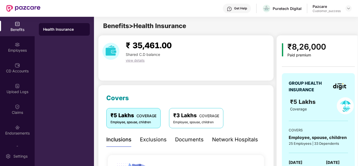
scroll to position [16, 0]
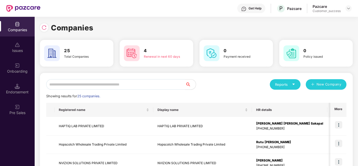
click at [223, 80] on div "Reports New Company" at bounding box center [271, 84] width 150 height 11
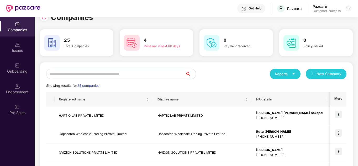
scroll to position [21, 0]
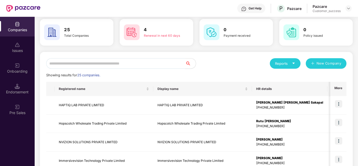
click at [101, 65] on input "text" at bounding box center [115, 63] width 139 height 11
type input "*"
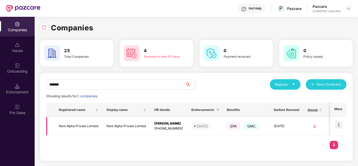
type input "*******"
click at [340, 124] on img at bounding box center [338, 124] width 7 height 7
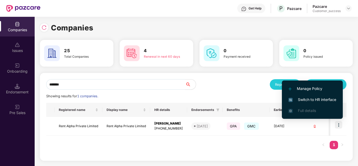
click at [314, 102] on span "Switch to HR interface" at bounding box center [313, 100] width 48 height 6
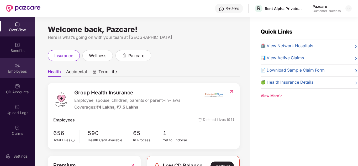
click at [16, 72] on div "Employees" at bounding box center [17, 71] width 35 height 5
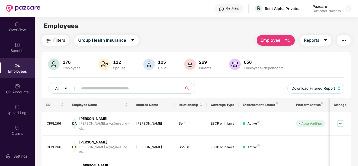
click at [180, 87] on span at bounding box center [129, 88] width 108 height 11
click at [223, 93] on div "All Download Filtered Report" at bounding box center [196, 90] width 297 height 15
click at [275, 41] on span "Employee" at bounding box center [271, 40] width 20 height 7
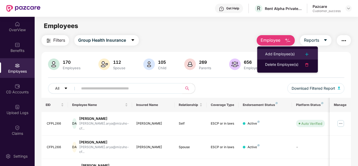
click at [279, 50] on li "Add Employee(s)" at bounding box center [287, 54] width 61 height 11
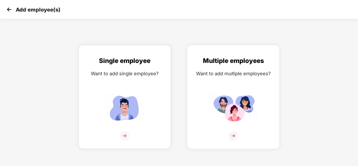
click at [231, 131] on img at bounding box center [233, 135] width 9 height 9
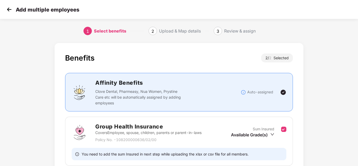
click at [323, 118] on div "Benefits 2 / 2 Selected Affinity Benefits Clove Dental, Pharmeasy, Nua Women, P…" at bounding box center [179, 144] width 298 height 208
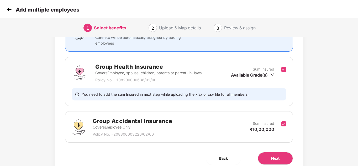
scroll to position [82, 0]
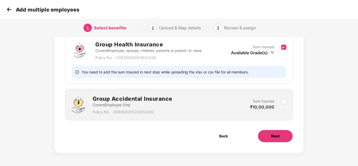
click at [276, 136] on span "Next" at bounding box center [275, 136] width 8 height 6
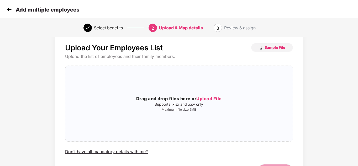
scroll to position [11, 0]
click at [207, 93] on div "Drag and drop files here or Upload File Supports .xlsx and .csv only Maximum fi…" at bounding box center [178, 103] width 227 height 67
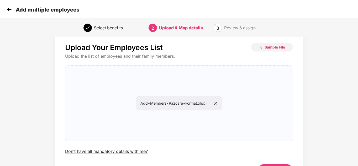
click at [310, 97] on div "Upload Your Employees List Sample File Upload the list of employees and their f…" at bounding box center [179, 115] width 298 height 170
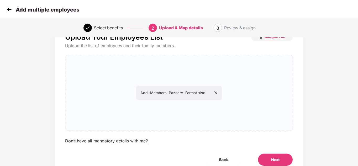
scroll to position [45, 0]
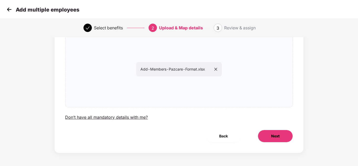
click at [279, 134] on span "Next" at bounding box center [275, 136] width 8 height 6
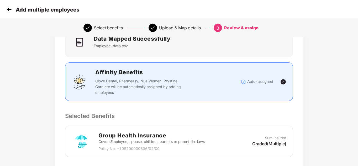
scroll to position [0, 0]
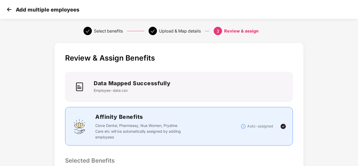
click at [335, 94] on div "Review & Assign Benefits Data Mapped Successfully Employee-data.csv Affinity Be…" at bounding box center [179, 169] width 358 height 258
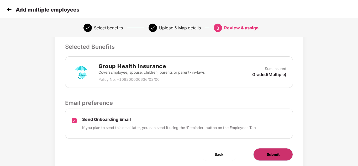
scroll to position [132, 0]
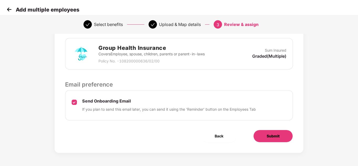
click at [269, 136] on span "Submit" at bounding box center [273, 136] width 13 height 6
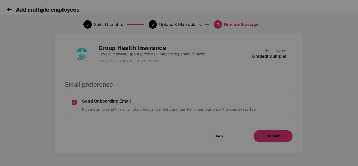
scroll to position [0, 0]
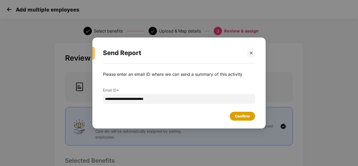
click at [233, 119] on div "Confirm" at bounding box center [242, 116] width 25 height 9
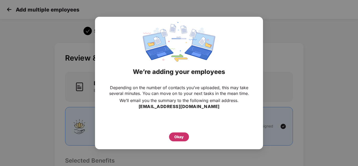
click at [188, 138] on div "Okay" at bounding box center [179, 137] width 20 height 9
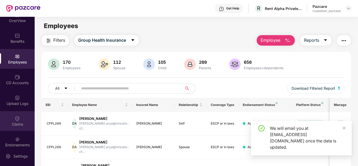
scroll to position [11, 0]
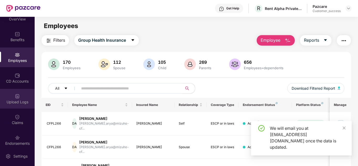
click at [21, 103] on div "Upload Logs" at bounding box center [17, 101] width 35 height 5
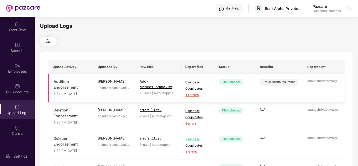
click at [197, 95] on span "11 errors" at bounding box center [197, 95] width 24 height 5
click at [7, 76] on div "Employees" at bounding box center [17, 68] width 35 height 20
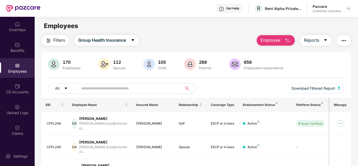
click at [269, 42] on span "Employee" at bounding box center [271, 40] width 20 height 7
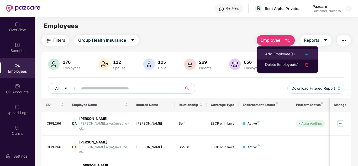
click at [279, 55] on div "Add Employee(s)" at bounding box center [280, 54] width 30 height 6
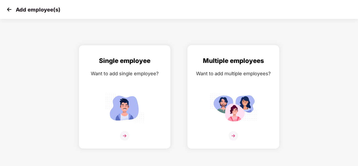
click at [230, 134] on img at bounding box center [233, 135] width 9 height 9
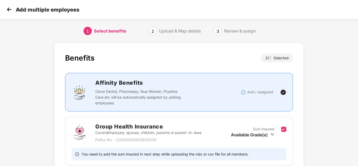
click at [336, 101] on div "Benefits 2 / 2 Selected Affinity Benefits Clove Dental, Pharmeasy, Nua Women, P…" at bounding box center [179, 144] width 358 height 208
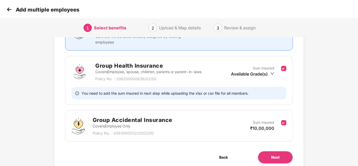
scroll to position [82, 0]
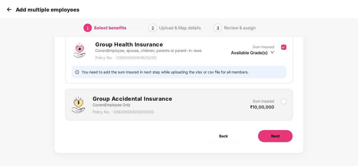
click at [274, 133] on button "Next" at bounding box center [275, 136] width 35 height 13
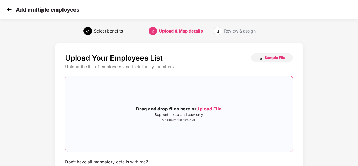
click at [215, 110] on span "Upload File" at bounding box center [208, 108] width 25 height 5
click at [346, 96] on div "Upload Your Employees List Sample File Upload the list of employees and their f…" at bounding box center [179, 125] width 358 height 170
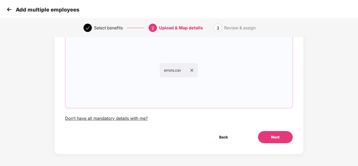
scroll to position [45, 0]
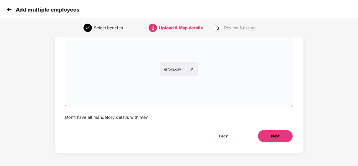
click at [275, 141] on button "Next" at bounding box center [275, 136] width 35 height 13
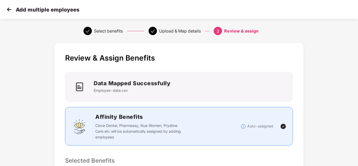
click at [330, 99] on div "Review & Assign Benefits Data Mapped Successfully Employee-data.csv Affinity Be…" at bounding box center [179, 169] width 358 height 258
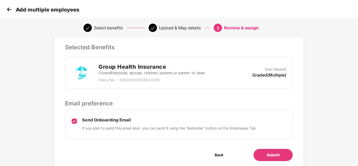
scroll to position [132, 0]
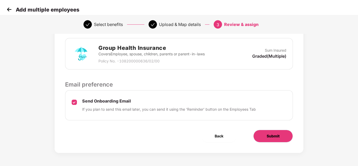
click at [270, 134] on span "Submit" at bounding box center [273, 136] width 13 height 6
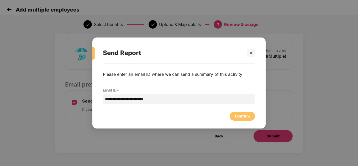
scroll to position [0, 0]
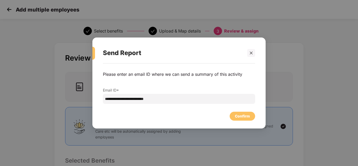
click at [239, 114] on div "Confirm" at bounding box center [242, 116] width 15 height 6
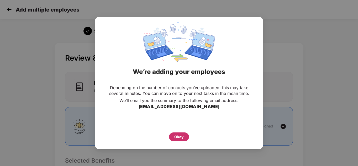
click at [185, 133] on div "Okay" at bounding box center [179, 137] width 20 height 9
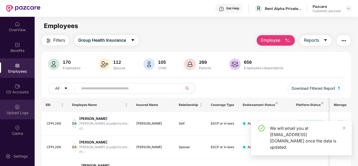
click at [18, 111] on div "Upload Logs" at bounding box center [17, 112] width 35 height 5
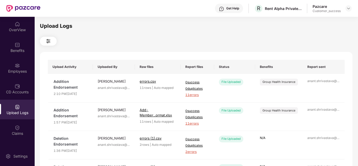
click at [149, 46] on div "Upload Logs Upload Activity Uploaded By Raw files Report files Status Benefits …" at bounding box center [196, 90] width 313 height 137
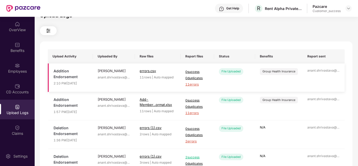
click at [192, 85] on span "11 errors" at bounding box center [197, 84] width 24 height 5
click at [153, 40] on div "Upload Logs Upload Activity Uploaded By Raw files Report files Status Benefits …" at bounding box center [196, 80] width 313 height 137
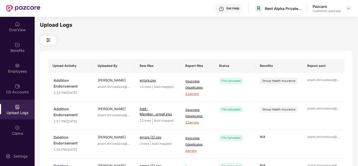
scroll to position [0, 0]
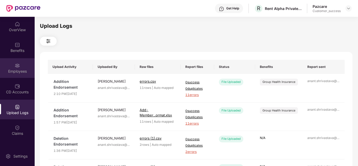
click at [22, 68] on div "Employees" at bounding box center [17, 68] width 35 height 20
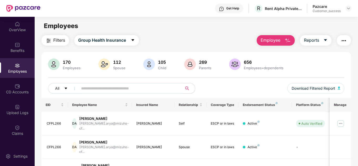
click at [280, 35] on button "Employee" at bounding box center [276, 40] width 38 height 11
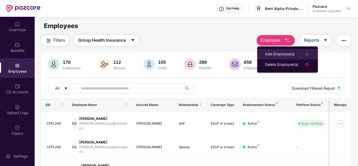
click at [280, 52] on div "Add Employee(s)" at bounding box center [280, 54] width 30 height 6
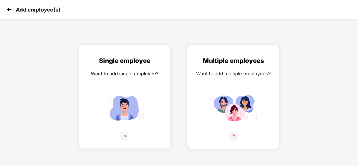
click at [231, 137] on img at bounding box center [233, 135] width 9 height 9
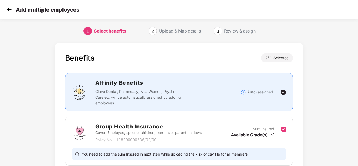
click at [314, 94] on div "Benefits 2 / 2 Selected Affinity Benefits Clove Dental, Pharmeasy, Nua Women, P…" at bounding box center [179, 144] width 298 height 208
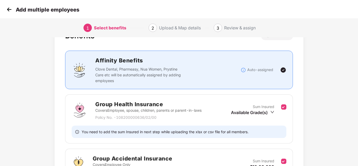
scroll to position [82, 0]
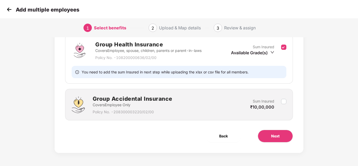
click at [325, 94] on div "Benefits 1 / 2 Selected Affinity Benefits Clove Dental, Pharmeasy, Nua Women, P…" at bounding box center [179, 62] width 298 height 208
click at [270, 133] on button "Next" at bounding box center [275, 136] width 35 height 13
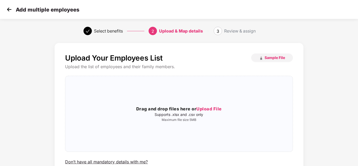
click at [344, 100] on div "Upload Your Employees List Sample File Upload the list of employees and their f…" at bounding box center [179, 125] width 358 height 170
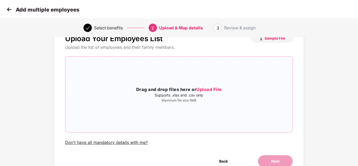
scroll to position [13, 0]
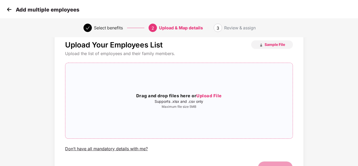
click at [209, 96] on span "Upload File" at bounding box center [208, 95] width 25 height 5
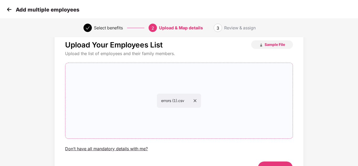
click at [324, 89] on div "Upload Your Employees List Sample File Upload the list of employees and their f…" at bounding box center [179, 112] width 298 height 170
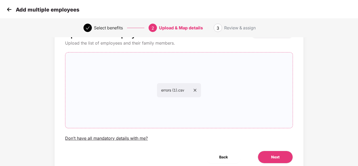
scroll to position [45, 0]
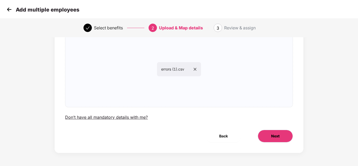
click at [276, 131] on button "Next" at bounding box center [275, 136] width 35 height 13
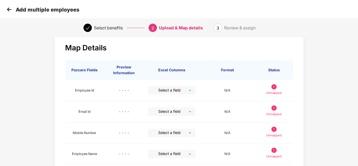
scroll to position [11, 0]
click at [171, 88] on input "search" at bounding box center [170, 90] width 38 height 8
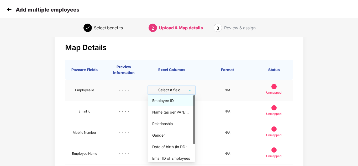
click at [171, 88] on input "search" at bounding box center [170, 90] width 38 height 8
click at [89, 29] on icon "check" at bounding box center [88, 28] width 4 height 4
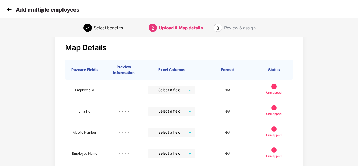
click at [88, 28] on icon "check" at bounding box center [88, 28] width 4 height 4
click at [9, 9] on img at bounding box center [9, 10] width 8 height 8
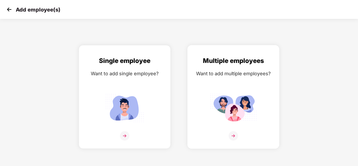
click at [237, 132] on img at bounding box center [233, 135] width 9 height 9
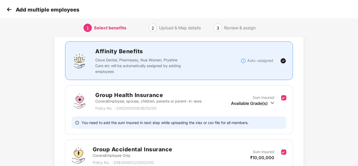
scroll to position [42, 0]
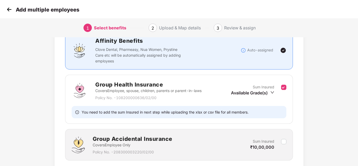
click at [324, 126] on div "Benefits 1 / 2 Selected Affinity Benefits Clove Dental, Pharmeasy, Nua Women, P…" at bounding box center [179, 102] width 298 height 208
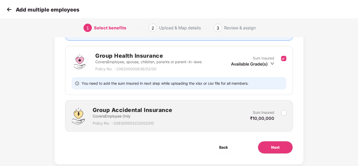
scroll to position [82, 0]
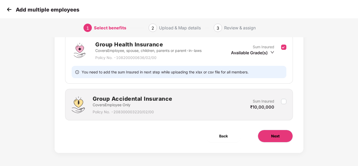
click at [280, 139] on button "Next" at bounding box center [275, 136] width 35 height 13
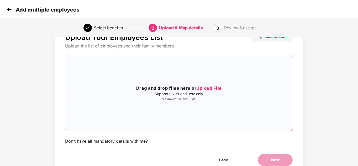
scroll to position [21, 0]
click at [206, 88] on span "Upload File" at bounding box center [208, 87] width 25 height 5
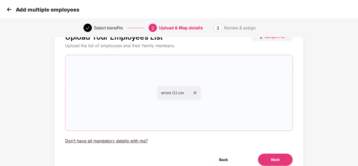
click at [331, 94] on div "Upload Your Employees List Sample File Upload the list of employees and their f…" at bounding box center [179, 104] width 358 height 170
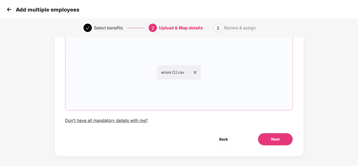
scroll to position [45, 0]
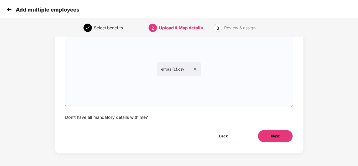
click at [279, 135] on span "Next" at bounding box center [275, 136] width 8 height 6
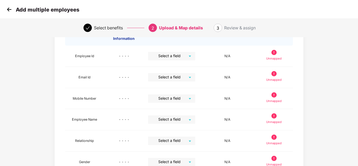
scroll to position [0, 0]
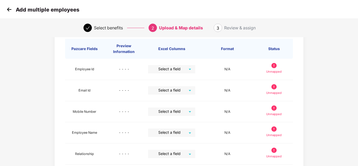
scroll to position [42, 0]
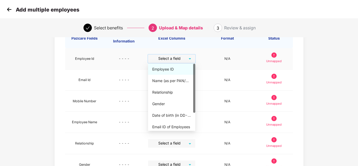
click at [177, 59] on input "search" at bounding box center [170, 59] width 38 height 8
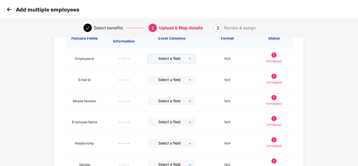
click at [309, 106] on div "Map Details Pazcare Fields Preview Information Excel Columns Format Status Empl…" at bounding box center [179, 143] width 298 height 290
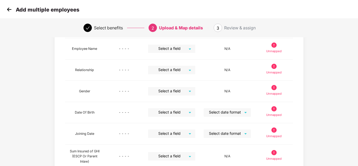
scroll to position [164, 0]
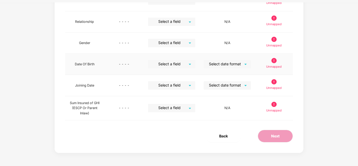
click at [224, 68] on span at bounding box center [226, 64] width 38 height 8
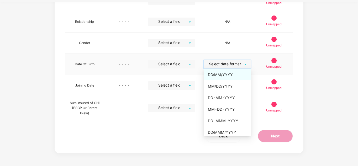
click at [224, 68] on span at bounding box center [226, 64] width 38 height 8
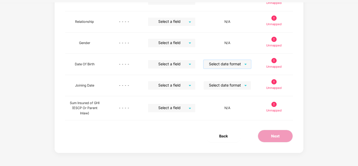
click at [333, 61] on div "Map Details Pazcare Fields Preview Information Excel Columns Format Status Empl…" at bounding box center [179, 22] width 358 height 290
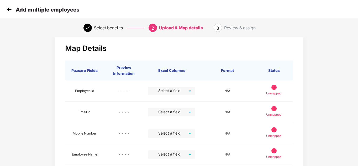
scroll to position [11, 0]
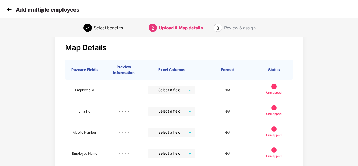
click at [11, 9] on img at bounding box center [9, 10] width 8 height 8
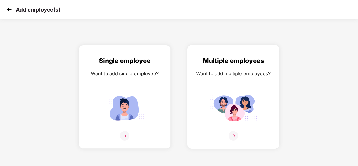
click at [235, 134] on img at bounding box center [233, 135] width 9 height 9
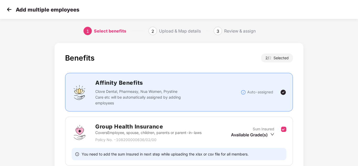
click at [16, 90] on div "Benefits 2 / 2 Selected Affinity Benefits Clove Dental, Pharmeasy, Nua Women, P…" at bounding box center [179, 144] width 358 height 208
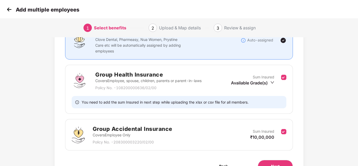
scroll to position [53, 0]
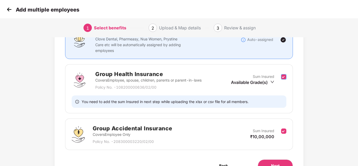
click at [284, 74] on label at bounding box center [283, 80] width 5 height 13
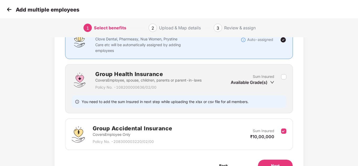
click at [321, 82] on div "Benefits 1 / 2 Selected Affinity Benefits Clove Dental, Pharmeasy, Nua Women, P…" at bounding box center [179, 92] width 298 height 208
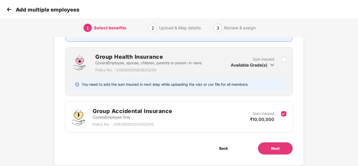
scroll to position [82, 0]
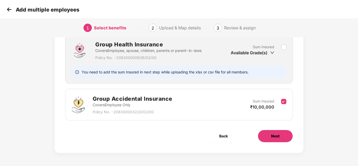
click at [283, 138] on button "Next" at bounding box center [275, 136] width 35 height 13
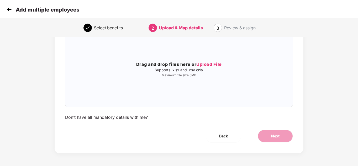
scroll to position [0, 0]
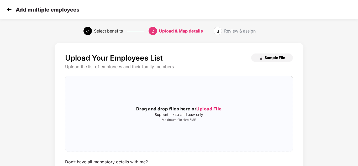
click at [270, 57] on span "Sample File" at bounding box center [275, 57] width 20 height 5
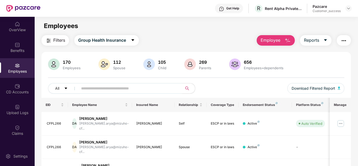
click at [282, 45] on button "Employee" at bounding box center [276, 40] width 38 height 11
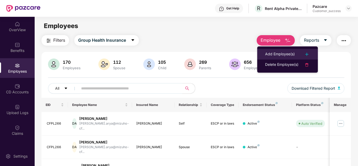
click at [281, 52] on div "Add Employee(s)" at bounding box center [280, 54] width 30 height 6
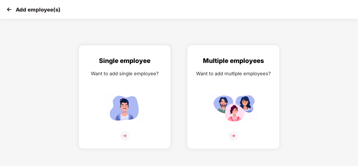
click at [239, 137] on div at bounding box center [233, 139] width 81 height 16
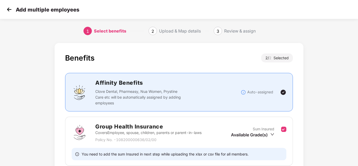
click at [333, 66] on div "Benefits 2 / 2 Selected Affinity Benefits Clove Dental, Pharmeasy, Nua Women, P…" at bounding box center [179, 144] width 358 height 208
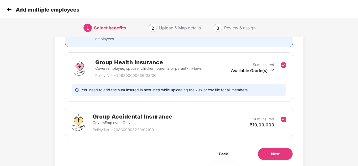
scroll to position [82, 0]
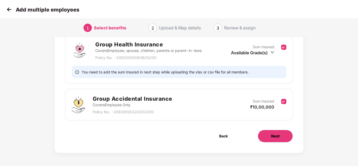
click at [277, 137] on span "Next" at bounding box center [275, 136] width 8 height 6
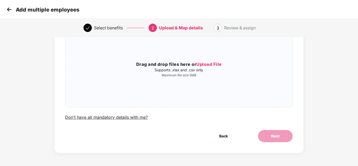
scroll to position [0, 0]
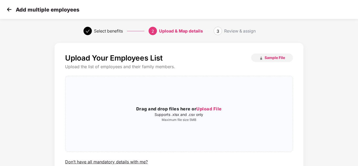
click at [327, 106] on div "Upload Your Employees List Sample File Upload the list of employees and their f…" at bounding box center [179, 125] width 298 height 170
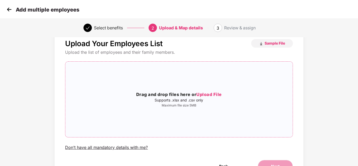
scroll to position [21, 0]
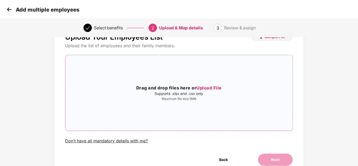
click at [212, 90] on span "Upload File" at bounding box center [208, 87] width 25 height 5
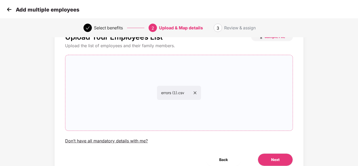
click at [325, 94] on div "Upload Your Employees List Sample File Upload the list of employees and their f…" at bounding box center [179, 104] width 298 height 170
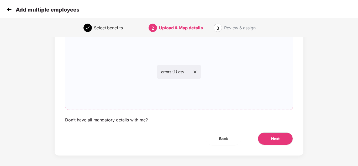
scroll to position [45, 0]
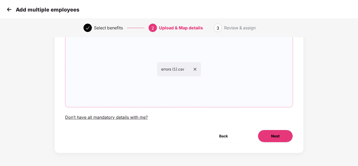
click at [271, 133] on span "Next" at bounding box center [275, 136] width 8 height 6
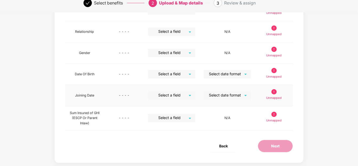
scroll to position [153, 0]
click at [221, 153] on div "Map Details Pazcare Fields Preview Information Excel Columns Format Status Empl…" at bounding box center [179, 27] width 249 height 274
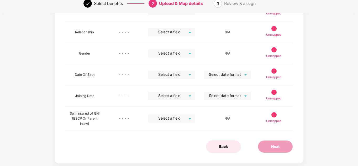
click at [222, 150] on button "Back" at bounding box center [223, 146] width 35 height 13
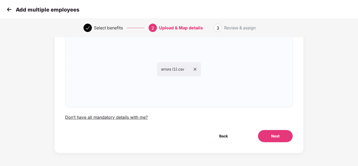
scroll to position [45, 0]
click at [196, 70] on icon "close" at bounding box center [195, 69] width 3 height 3
click at [216, 69] on icon "close" at bounding box center [215, 69] width 3 height 3
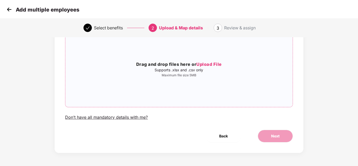
click at [206, 62] on span "Upload File" at bounding box center [208, 64] width 25 height 5
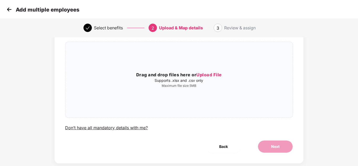
click at [10, 10] on img at bounding box center [9, 10] width 8 height 8
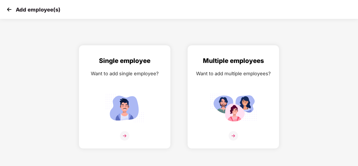
click at [227, 150] on div "Add employee(s) Single employee Want to add single employee? Multiple employees…" at bounding box center [179, 83] width 358 height 166
click at [237, 131] on img at bounding box center [233, 135] width 9 height 9
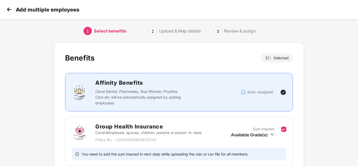
click at [322, 80] on div "Benefits 2 / 2 Selected Affinity Benefits Clove Dental, Pharmeasy, Nua Women, P…" at bounding box center [179, 144] width 298 height 208
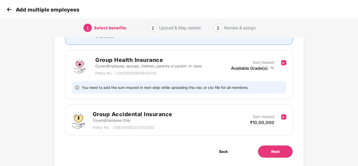
scroll to position [82, 0]
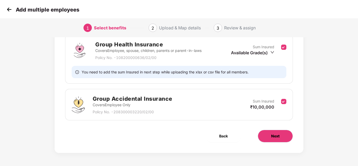
click at [272, 138] on span "Next" at bounding box center [275, 136] width 8 height 6
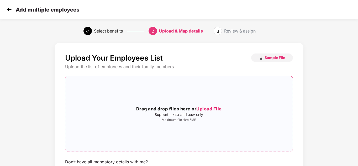
click at [203, 107] on span "Upload File" at bounding box center [208, 108] width 25 height 5
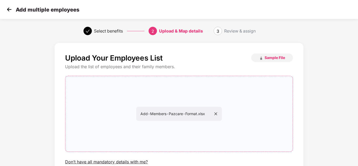
click at [326, 101] on div "Upload Your Employees List Sample File Upload the list of employees and their f…" at bounding box center [179, 125] width 298 height 170
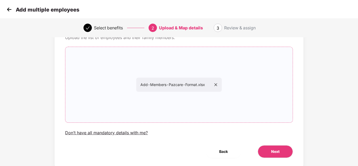
scroll to position [45, 0]
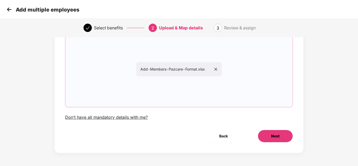
click at [279, 135] on span "Next" at bounding box center [275, 136] width 8 height 6
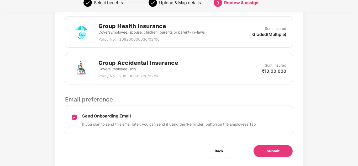
scroll to position [169, 0]
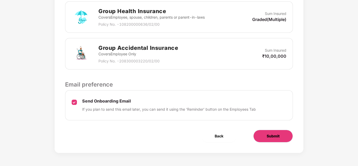
click at [274, 138] on span "Submit" at bounding box center [273, 136] width 13 height 6
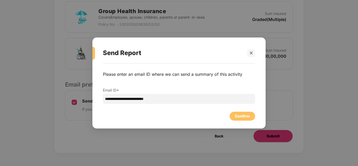
scroll to position [0, 0]
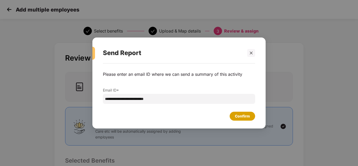
click at [243, 117] on div "Confirm" at bounding box center [242, 116] width 15 height 6
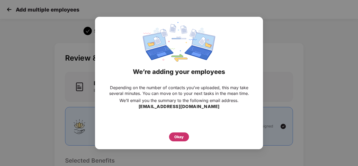
click at [184, 135] on div "Okay" at bounding box center [179, 137] width 20 height 9
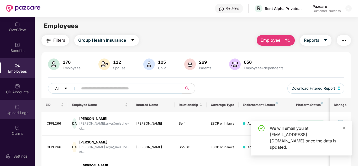
click at [13, 109] on div "Upload Logs" at bounding box center [17, 110] width 35 height 20
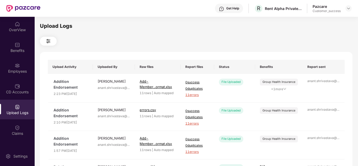
click at [161, 44] on div at bounding box center [196, 41] width 313 height 9
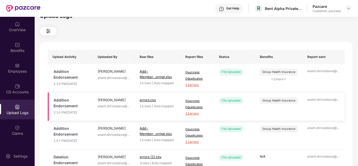
scroll to position [11, 0]
click at [283, 78] on span "+ 1 more" at bounding box center [279, 78] width 38 height 5
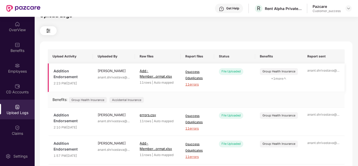
click at [193, 87] on span "11 errors" at bounding box center [197, 84] width 24 height 5
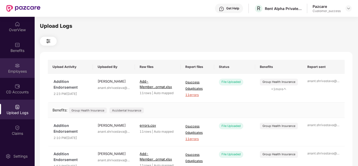
click at [21, 71] on div "Employees" at bounding box center [17, 71] width 35 height 5
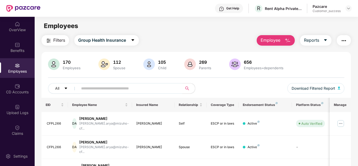
click at [286, 39] on img "button" at bounding box center [288, 41] width 6 height 6
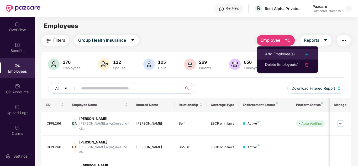
click at [282, 51] on div "Add Employee(s)" at bounding box center [280, 54] width 30 height 6
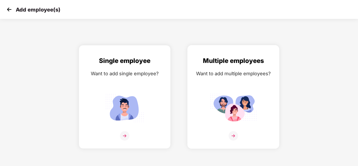
click at [233, 134] on img at bounding box center [233, 135] width 9 height 9
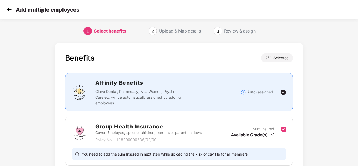
click at [180, 62] on div "Benefits 2 / 2 Selected" at bounding box center [179, 61] width 228 height 14
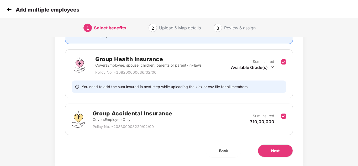
scroll to position [82, 0]
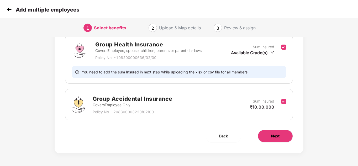
click at [277, 135] on span "Next" at bounding box center [275, 136] width 8 height 6
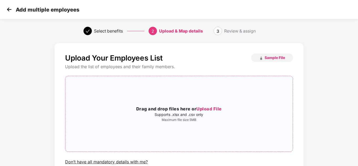
click at [204, 106] on h3 "Drag and drop files here or Upload File" at bounding box center [178, 109] width 227 height 7
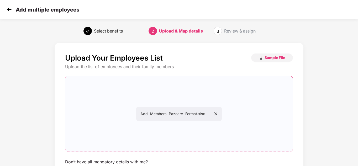
click at [328, 94] on div "Upload Your Employees List Sample File Upload the list of employees and their f…" at bounding box center [179, 125] width 298 height 170
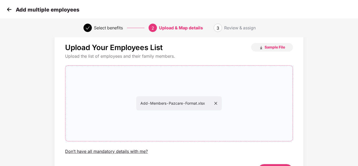
scroll to position [45, 0]
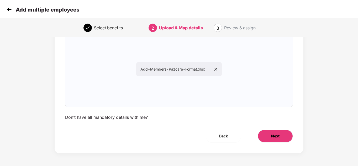
click at [272, 133] on button "Next" at bounding box center [275, 136] width 35 height 13
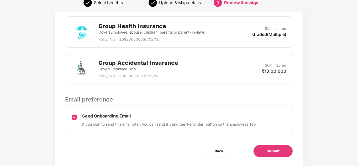
scroll to position [169, 0]
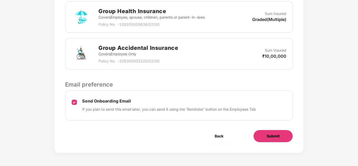
click at [274, 136] on span "Submit" at bounding box center [273, 136] width 13 height 6
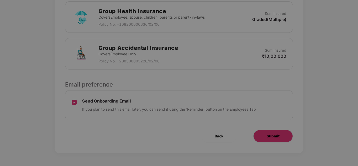
scroll to position [0, 0]
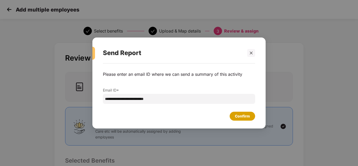
click at [233, 114] on div "Confirm" at bounding box center [242, 116] width 25 height 9
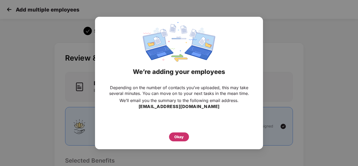
click at [180, 140] on div "Okay" at bounding box center [178, 137] width 9 height 6
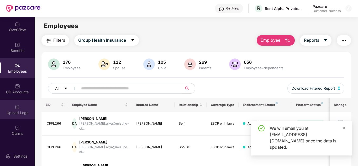
click at [18, 108] on img at bounding box center [17, 106] width 5 height 5
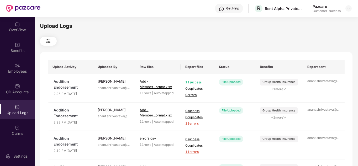
click at [138, 42] on div at bounding box center [196, 41] width 313 height 9
click at [13, 21] on div "OverView" at bounding box center [17, 27] width 35 height 20
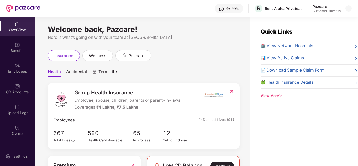
click at [174, 32] on div "Welcome back, Pazcare! Here is what’s going on with your team at [GEOGRAPHIC_DA…" at bounding box center [144, 33] width 192 height 13
click at [347, 10] on img at bounding box center [349, 8] width 4 height 4
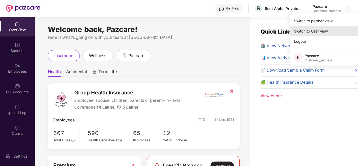
click at [318, 33] on div "Switch to User view" at bounding box center [324, 31] width 68 height 10
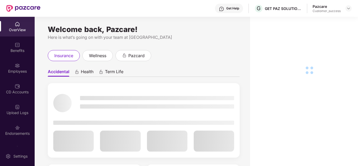
click at [345, 8] on div "Pazcare Customer_success" at bounding box center [332, 8] width 39 height 9
click at [348, 8] on img at bounding box center [349, 8] width 4 height 4
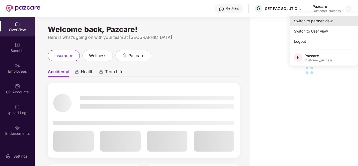
click at [326, 20] on div "Switch to partner view" at bounding box center [324, 21] width 68 height 10
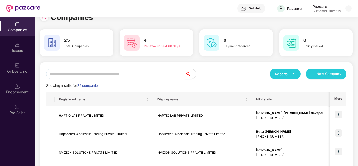
click at [101, 75] on input "text" at bounding box center [115, 74] width 139 height 11
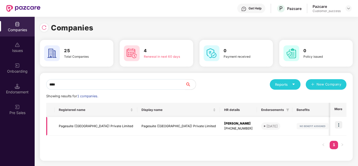
type input "****"
click at [339, 126] on img at bounding box center [338, 124] width 7 height 7
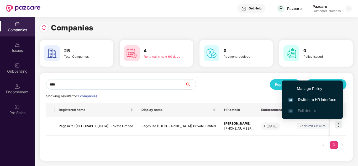
click at [304, 89] on span "Manage Policy" at bounding box center [313, 89] width 48 height 6
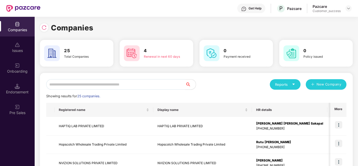
click at [111, 86] on input "text" at bounding box center [115, 84] width 139 height 11
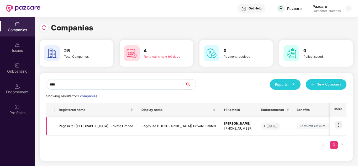
type input "****"
click at [338, 128] on img at bounding box center [338, 124] width 7 height 7
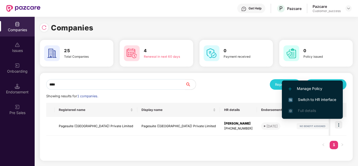
click at [311, 101] on span "Switch to HR interface" at bounding box center [313, 100] width 48 height 6
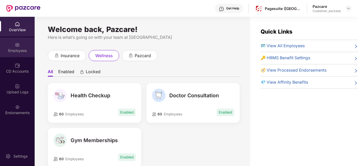
click at [14, 47] on div "Employees" at bounding box center [17, 48] width 35 height 20
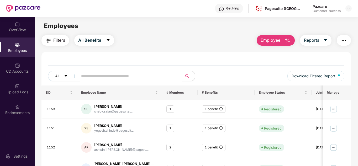
click at [105, 76] on input "text" at bounding box center [128, 76] width 94 height 8
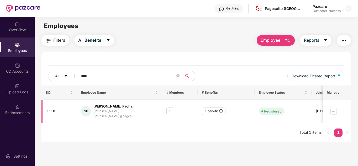
type input "****"
click at [332, 109] on img at bounding box center [333, 111] width 8 height 8
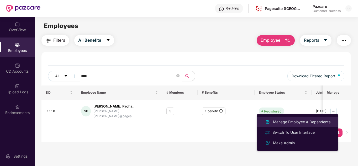
click at [314, 118] on li "Manage Employee & Dependents" at bounding box center [298, 122] width 82 height 11
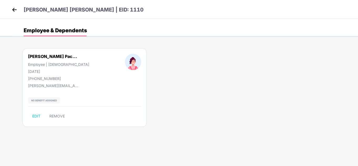
click at [49, 100] on img at bounding box center [44, 100] width 32 height 6
click at [32, 124] on div "[PERSON_NAME] Pac... Employee | [DEMOGRAPHIC_DATA] [DATE] [PHONE_NUMBER] [PERSO…" at bounding box center [85, 87] width 124 height 79
click at [36, 116] on span "EDIT" at bounding box center [36, 116] width 8 height 4
select select "******"
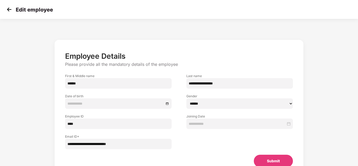
type input "**********"
click at [198, 138] on div at bounding box center [239, 139] width 121 height 20
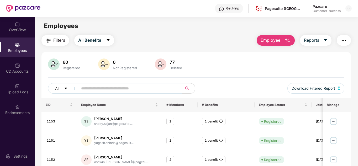
click at [238, 86] on div "All Download Filtered Report" at bounding box center [196, 90] width 297 height 15
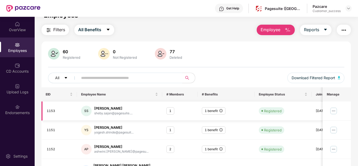
click at [256, 105] on td "Registered" at bounding box center [283, 111] width 57 height 19
click at [236, 75] on div "All Download Filtered Report" at bounding box center [196, 80] width 297 height 15
click at [335, 79] on span "Download Filtered Report" at bounding box center [314, 78] width 44 height 6
